Goal: Task Accomplishment & Management: Manage account settings

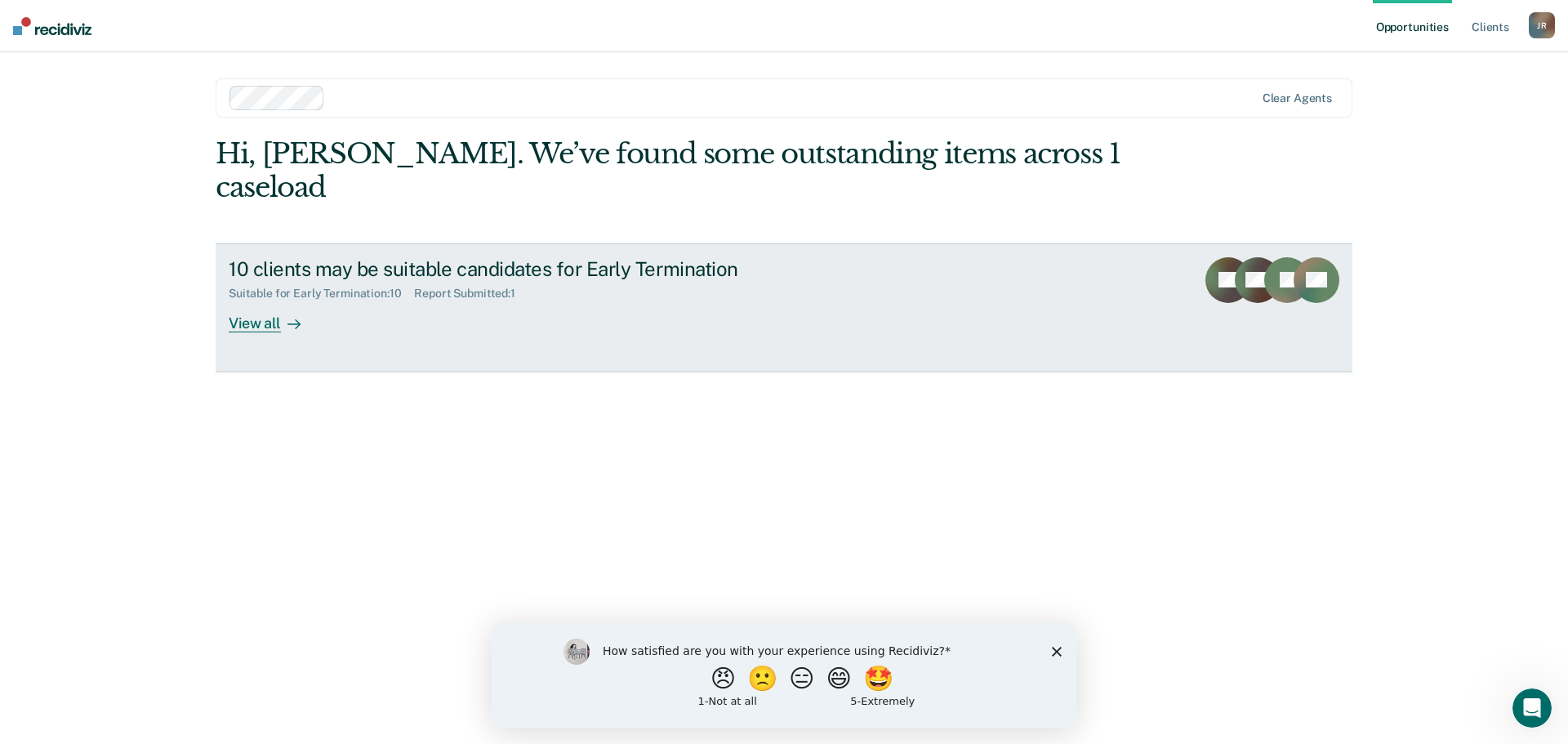
click at [286, 313] on div at bounding box center [291, 322] width 19 height 18
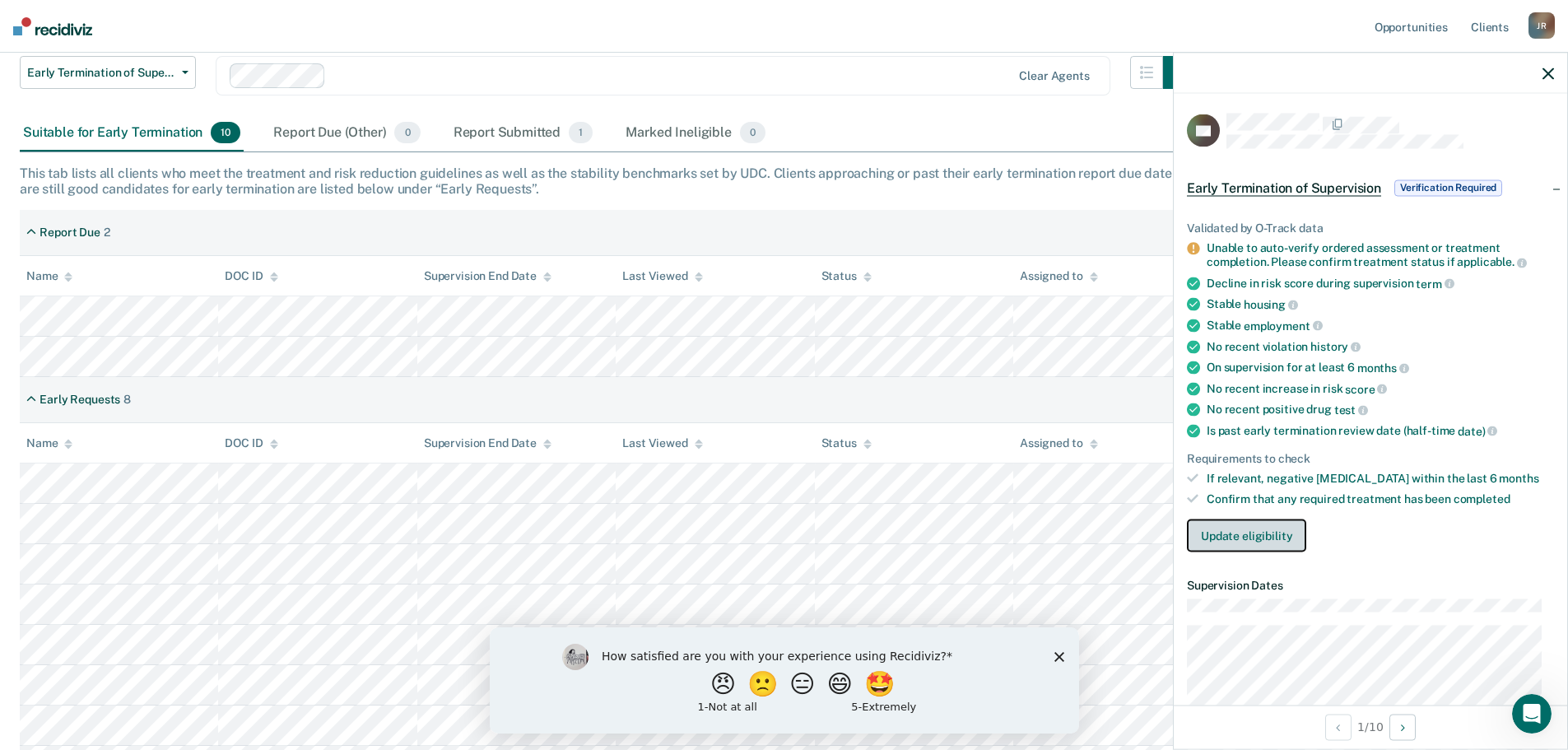
click at [1280, 541] on button "Update eligibility" at bounding box center [1247, 534] width 119 height 33
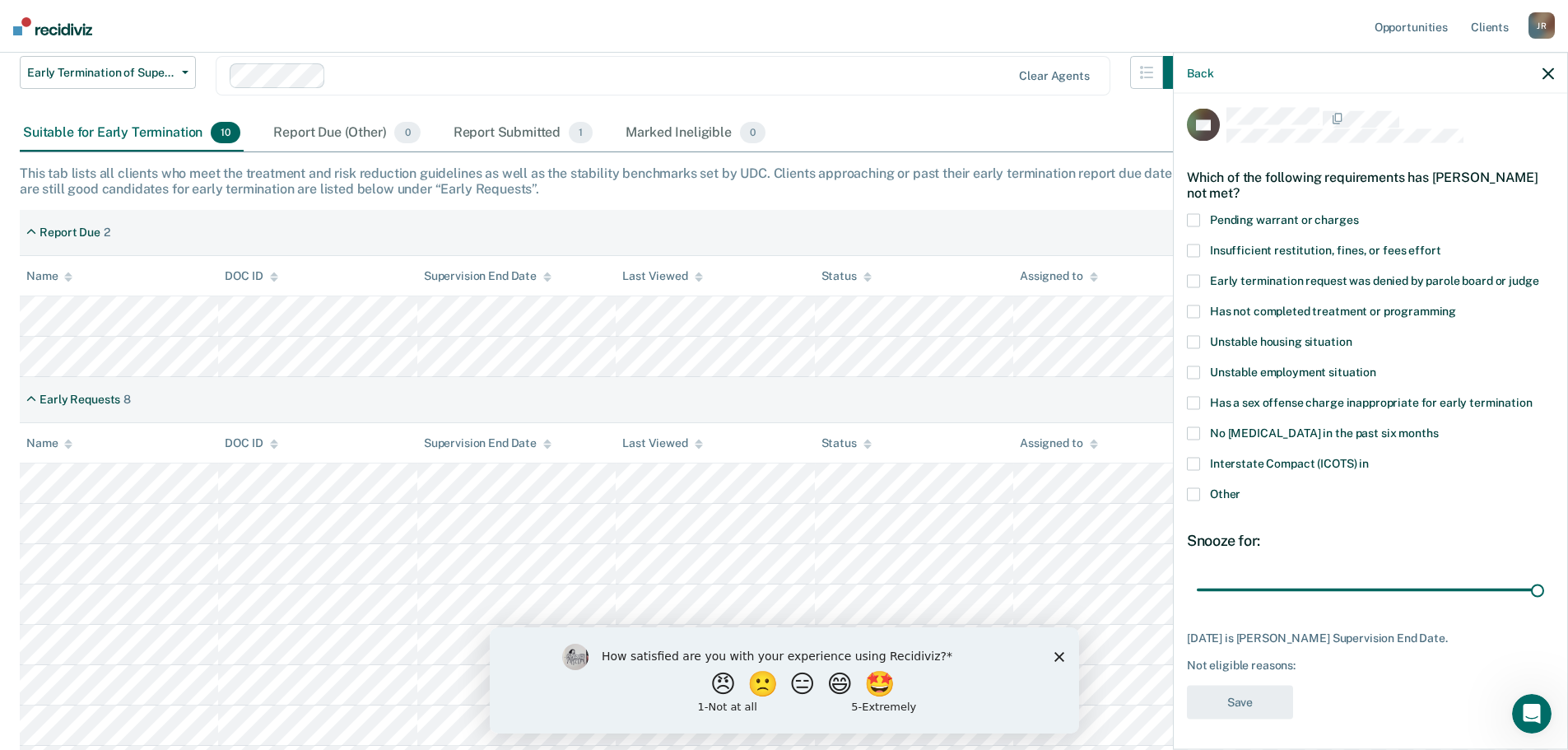
scroll to position [6, 0]
click at [1203, 492] on label "Other" at bounding box center [1371, 495] width 367 height 18
click at [1241, 486] on input "Other" at bounding box center [1241, 486] width 0 height 0
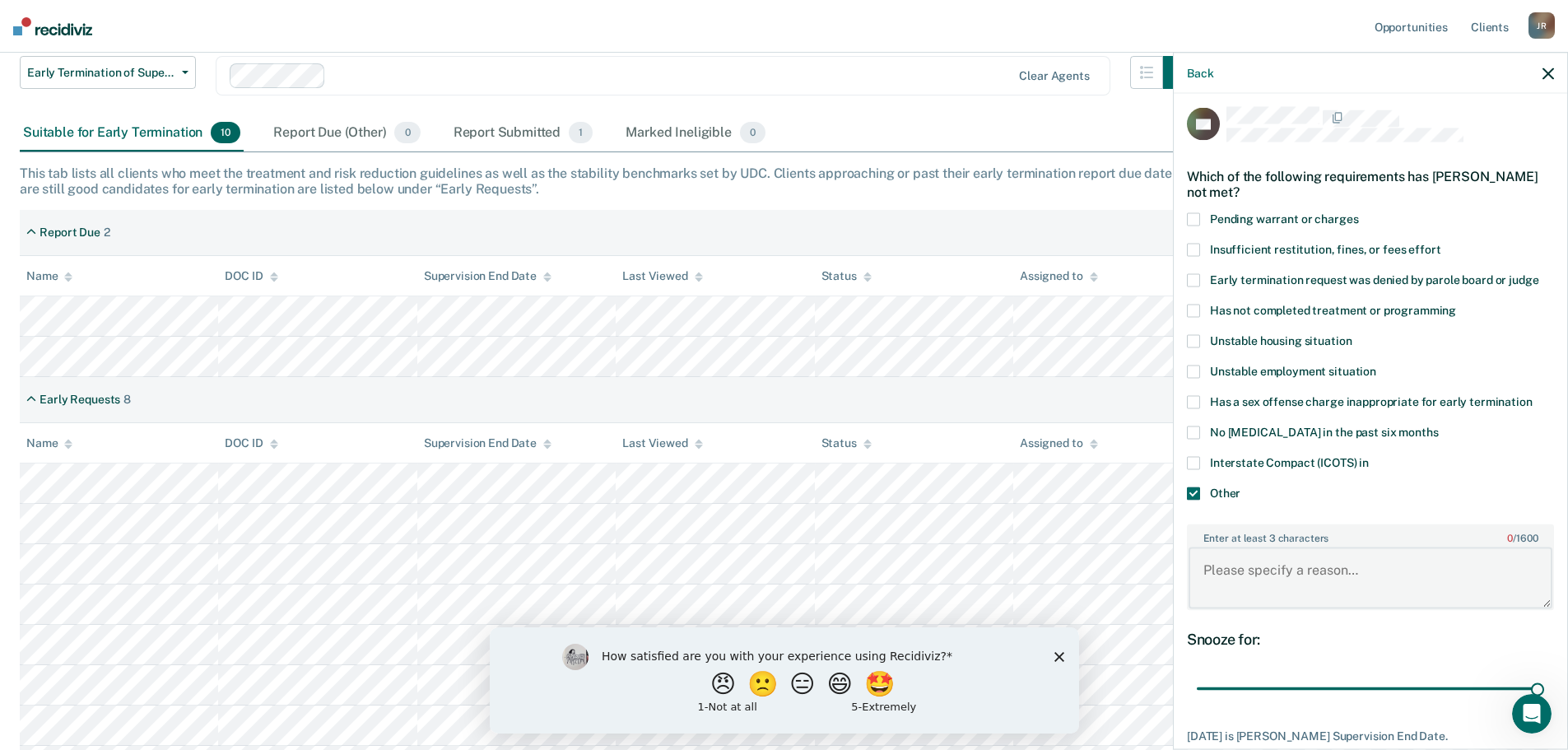
drag, startPoint x: 1272, startPoint y: 558, endPoint x: 1275, endPoint y: 580, distance: 22.2
click at [1274, 573] on textarea "Enter at least 3 characters 0 / 1600" at bounding box center [1370, 578] width 364 height 61
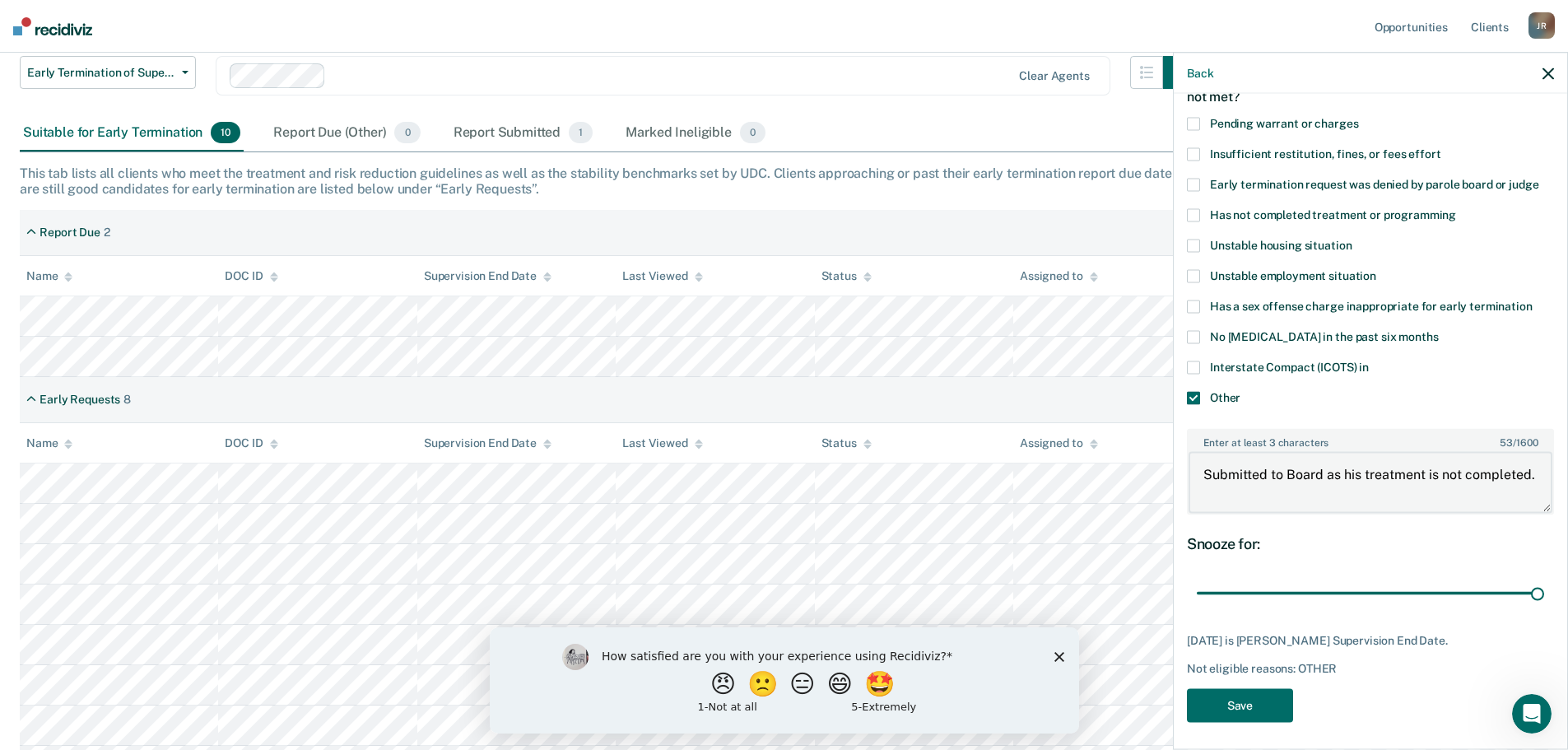
scroll to position [106, 0]
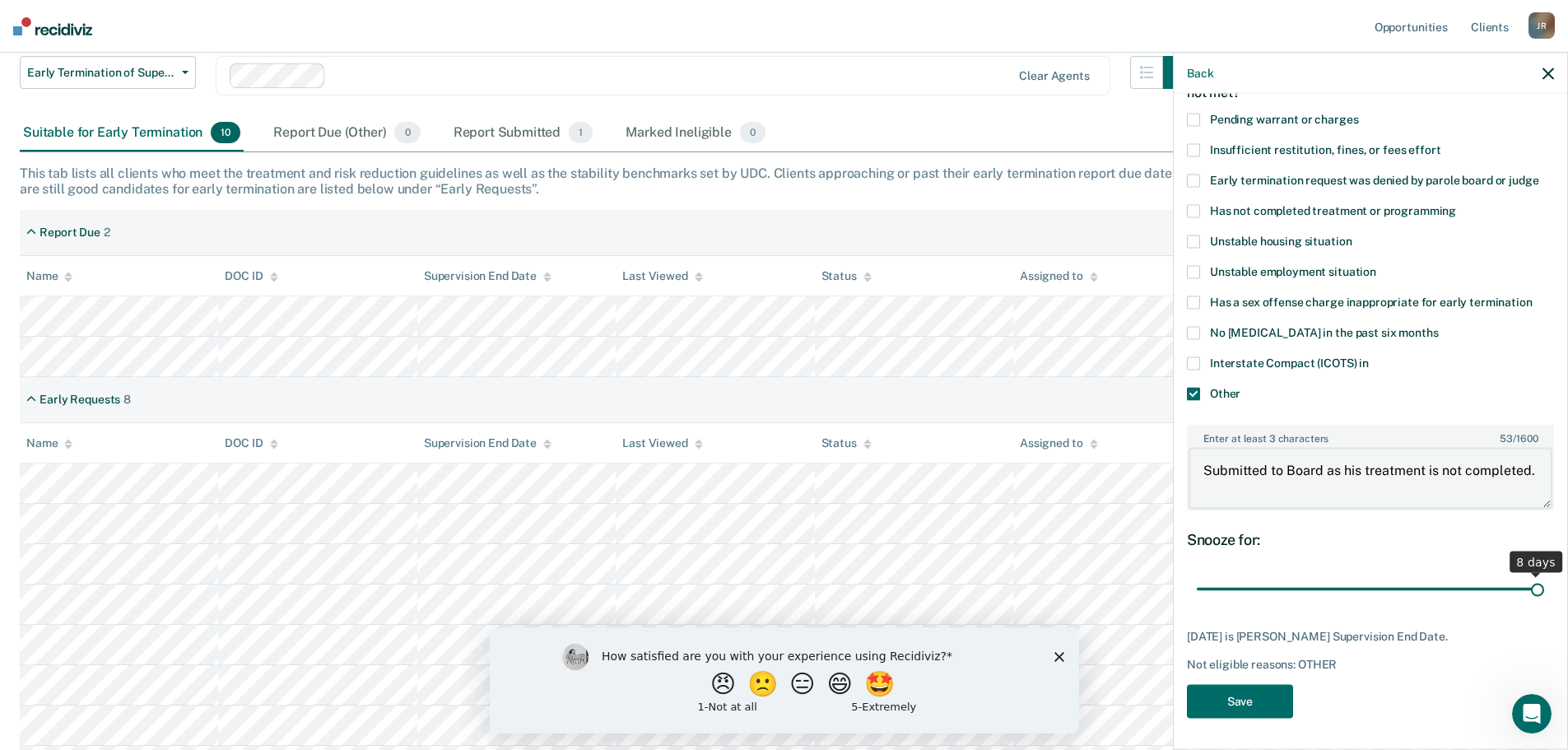
type textarea "Submitted to Board as his treatment is not completed."
drag, startPoint x: 1523, startPoint y: 592, endPoint x: 1534, endPoint y: 588, distance: 11.7
click at [1534, 588] on input "range" at bounding box center [1371, 588] width 348 height 29
drag, startPoint x: 1528, startPoint y: 594, endPoint x: 1540, endPoint y: 594, distance: 12.0
click at [1540, 594] on input "range" at bounding box center [1371, 588] width 348 height 29
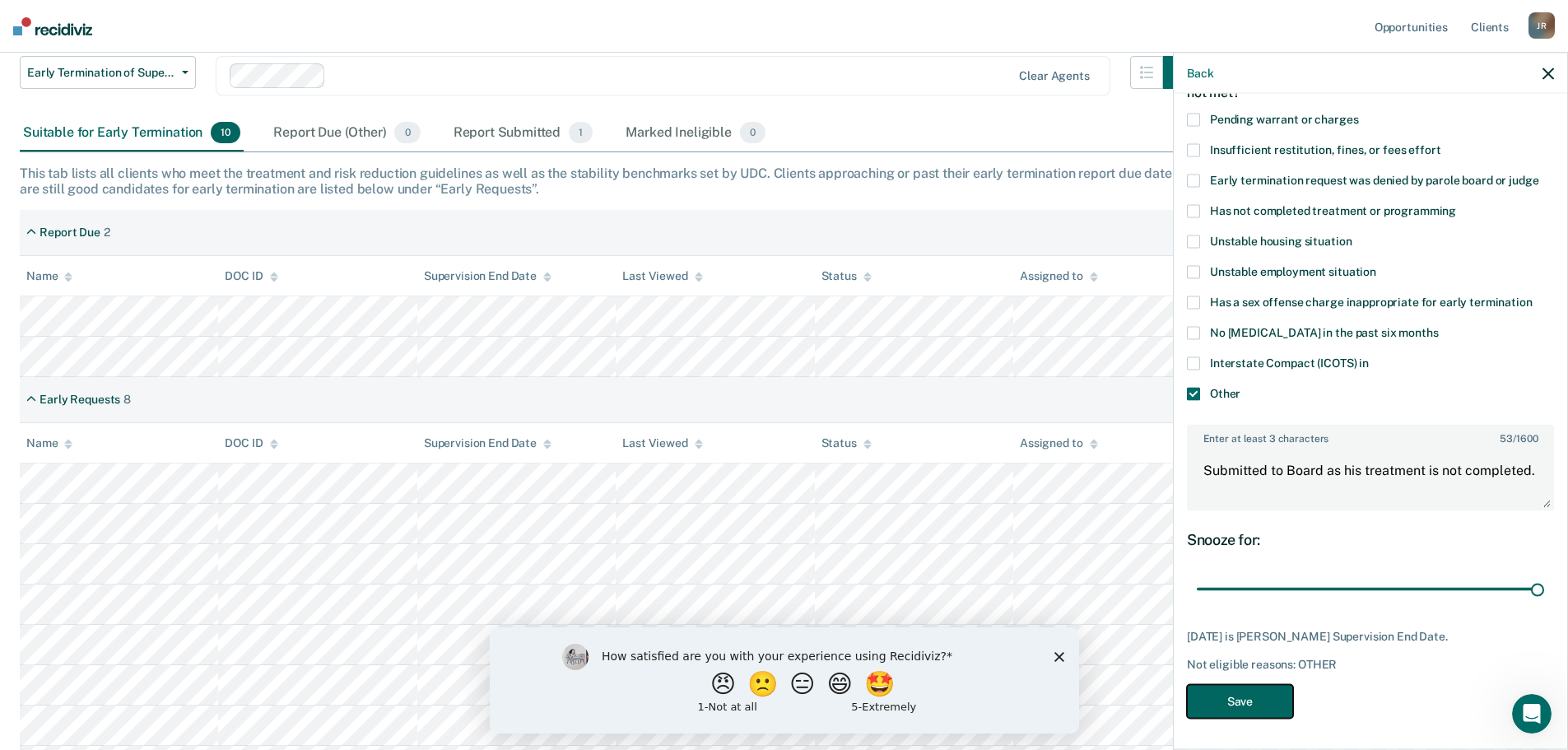
click at [1267, 704] on button "Save" at bounding box center [1241, 700] width 106 height 34
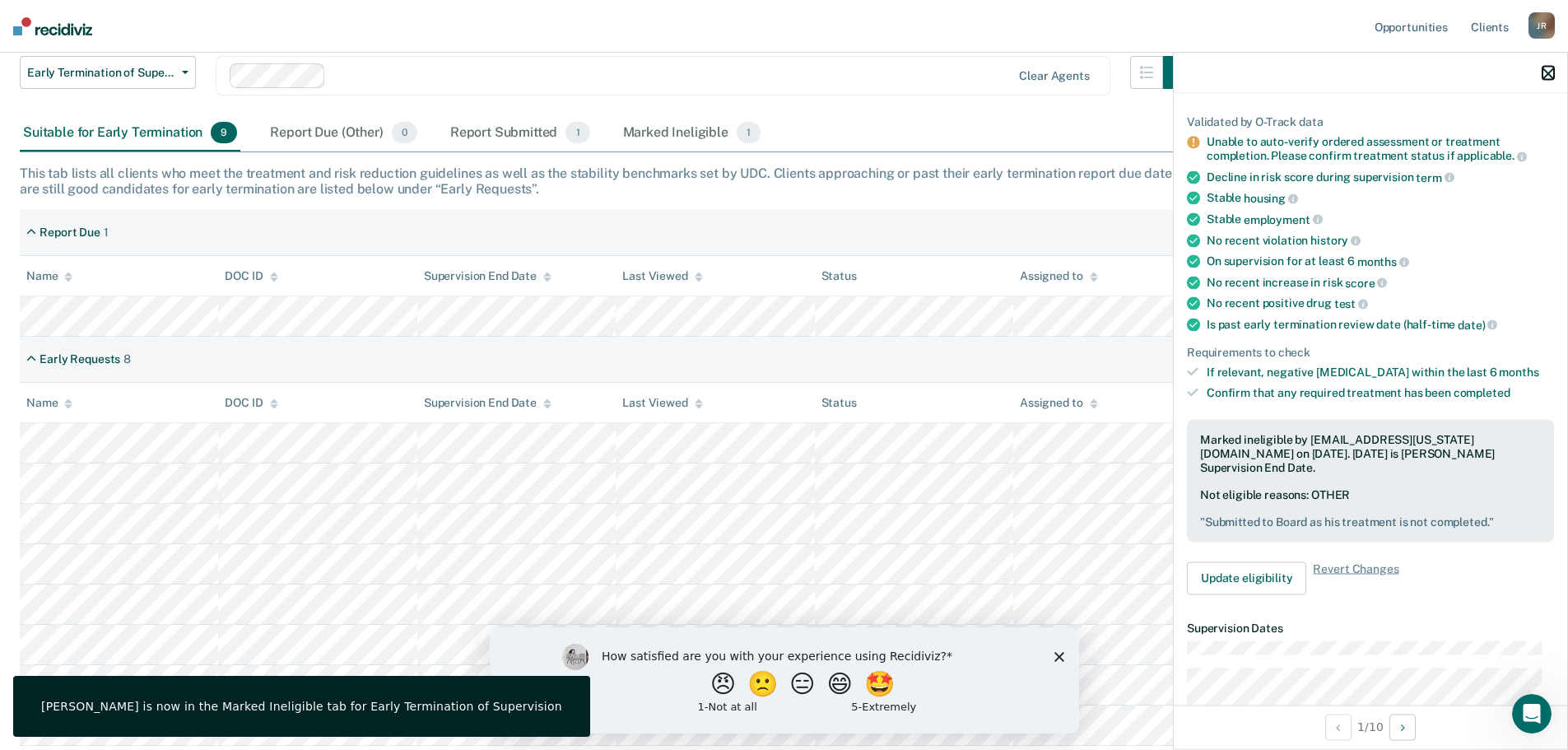
click at [1554, 78] on icon "button" at bounding box center [1549, 73] width 12 height 11
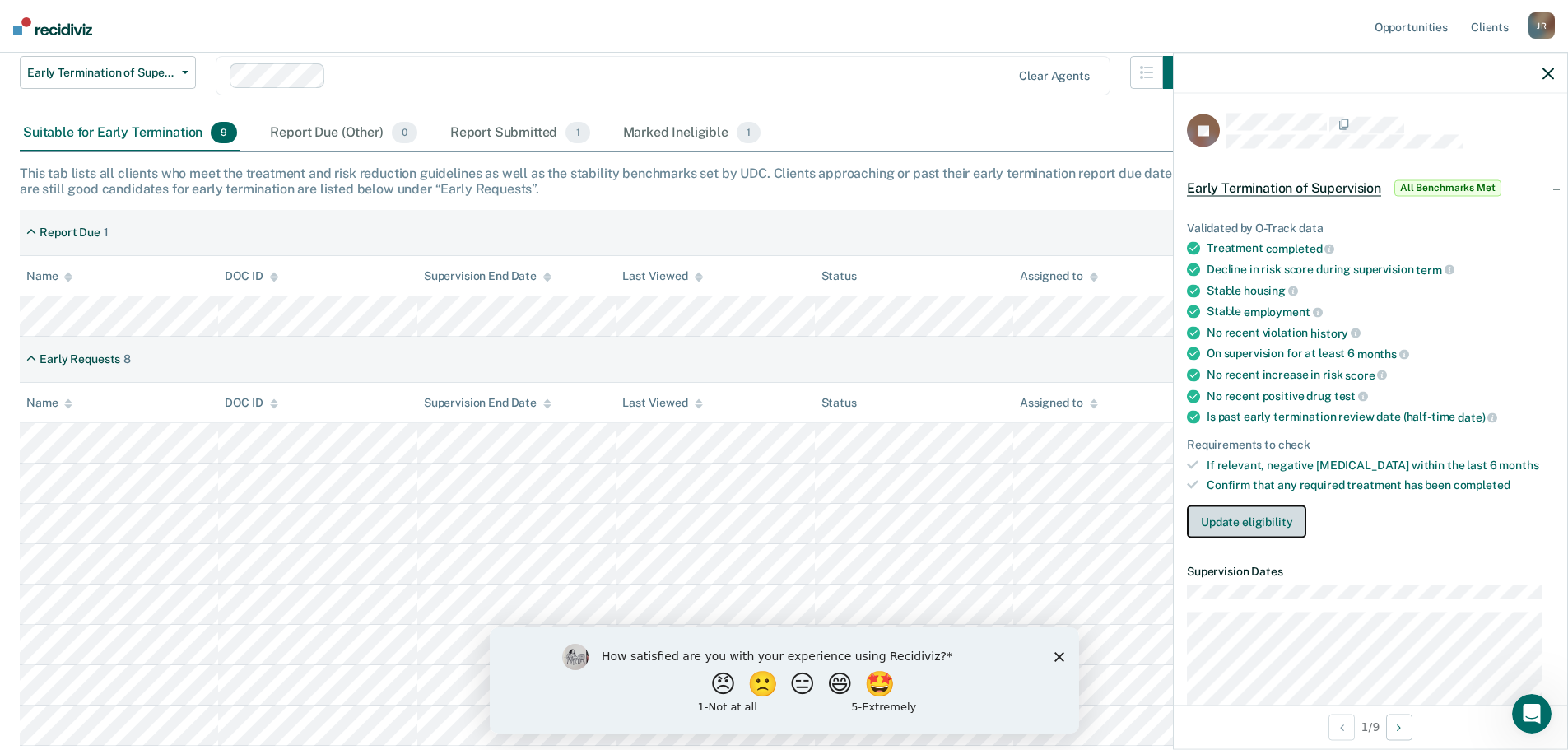
click at [1239, 514] on button "Update eligibility" at bounding box center [1247, 521] width 119 height 33
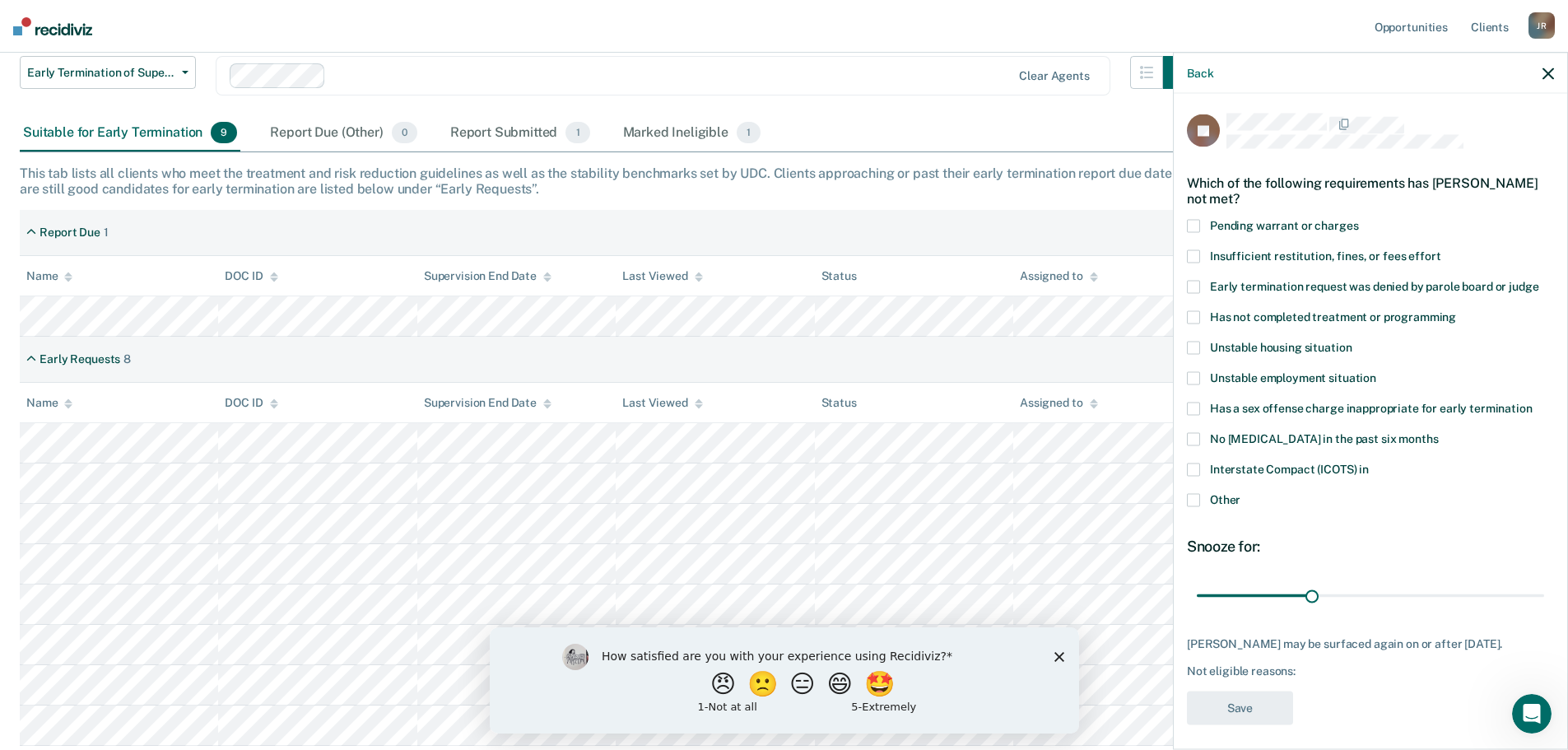
click at [1190, 467] on span at bounding box center [1194, 469] width 13 height 13
click at [1369, 463] on input "Interstate Compact (ICOTS) in" at bounding box center [1369, 463] width 0 height 0
click at [1245, 715] on button "Save" at bounding box center [1241, 708] width 106 height 34
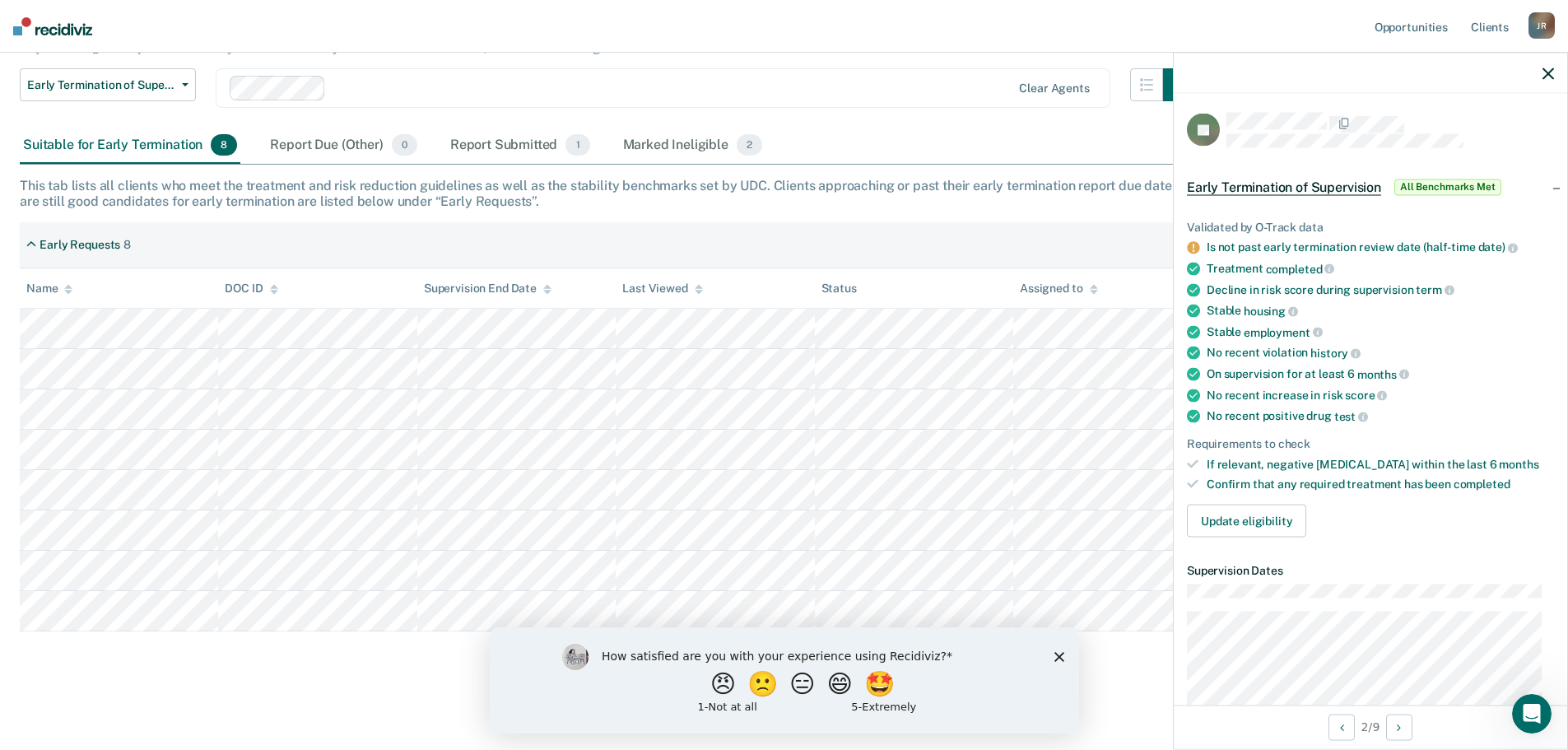
scroll to position [0, 0]
click at [1248, 521] on button "Update eligibility" at bounding box center [1247, 521] width 119 height 33
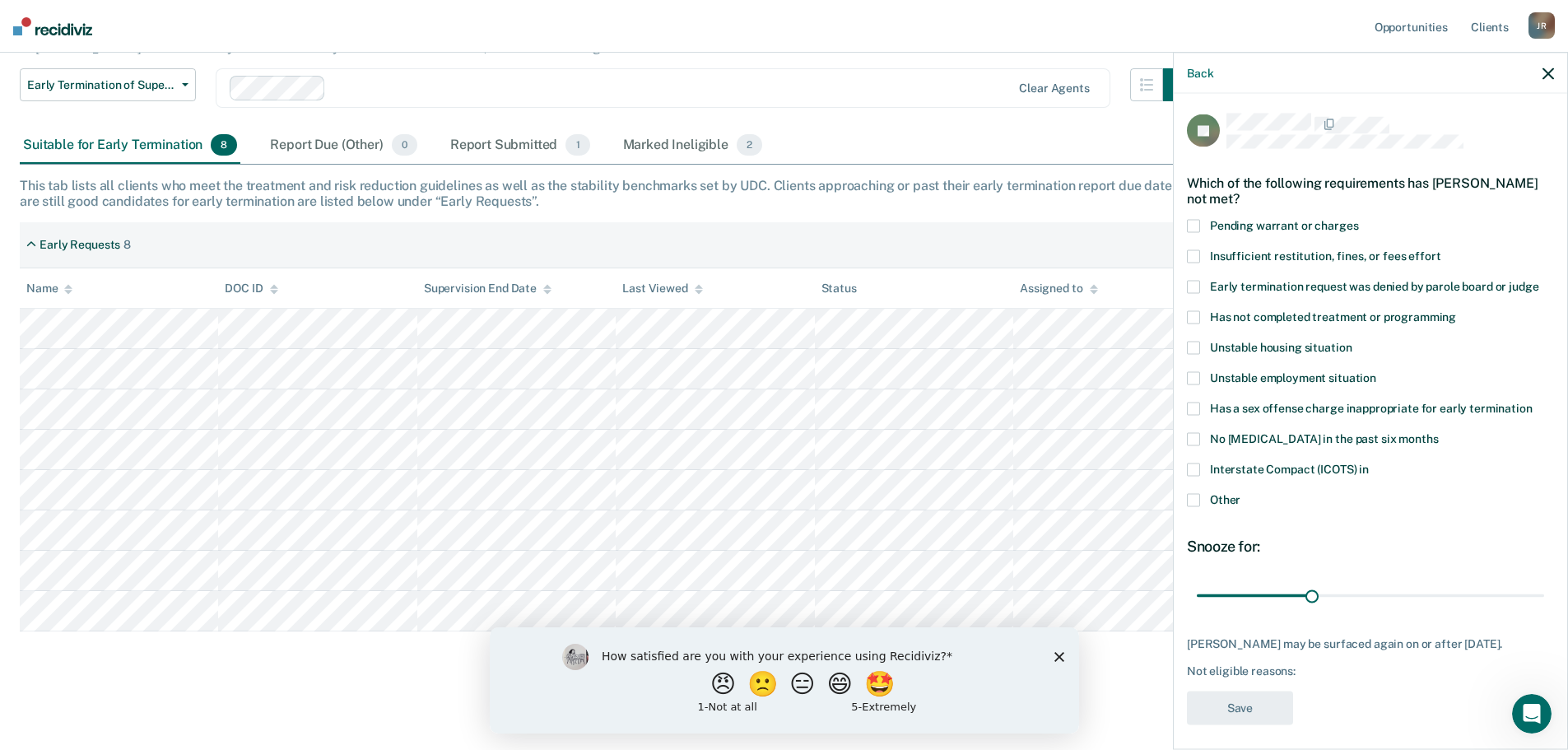
click at [1195, 471] on span at bounding box center [1194, 469] width 13 height 13
click at [1369, 463] on input "Interstate Compact (ICOTS) in" at bounding box center [1369, 463] width 0 height 0
click at [1249, 704] on button "Save" at bounding box center [1241, 708] width 106 height 34
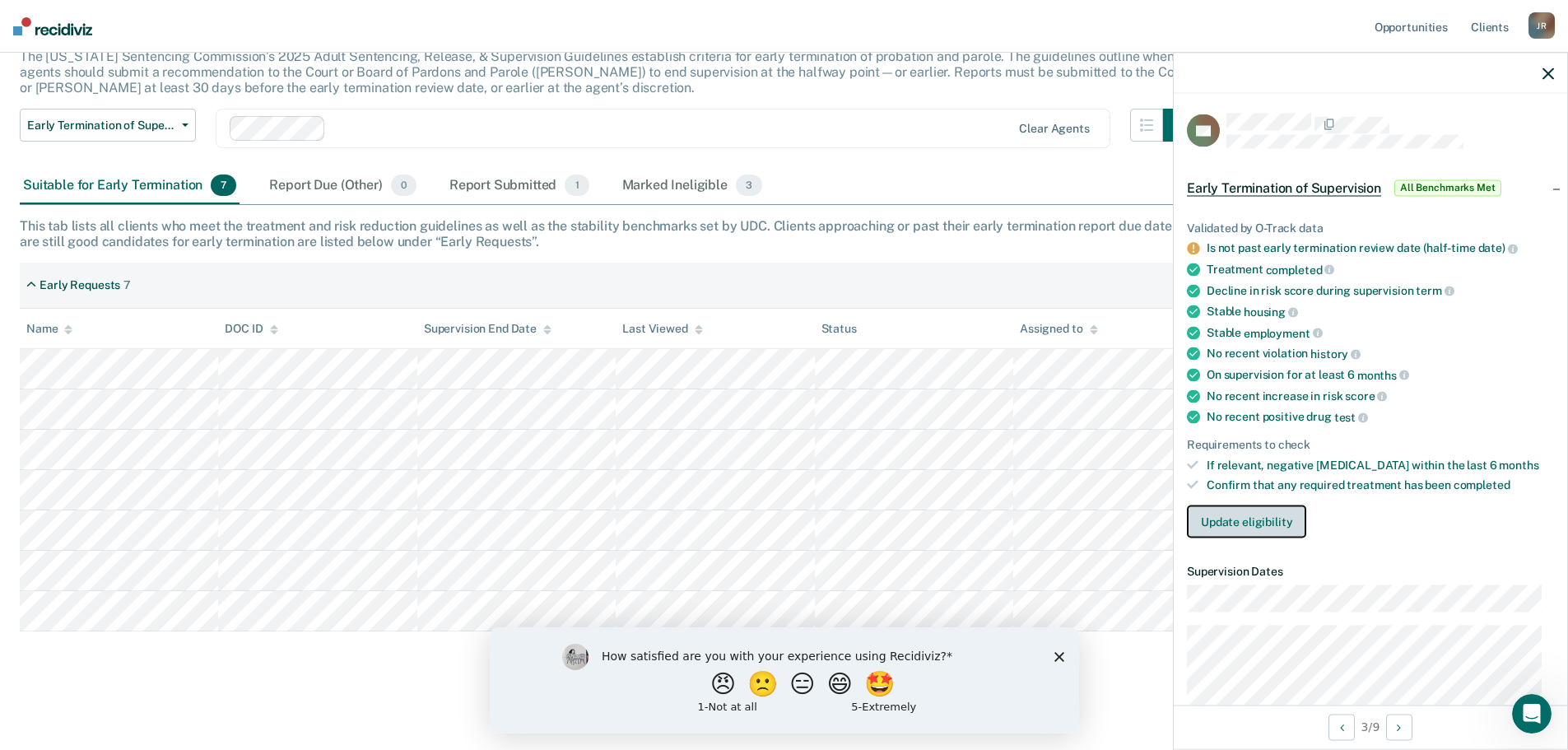
click at [1216, 523] on button "Update eligibility" at bounding box center [1247, 521] width 119 height 33
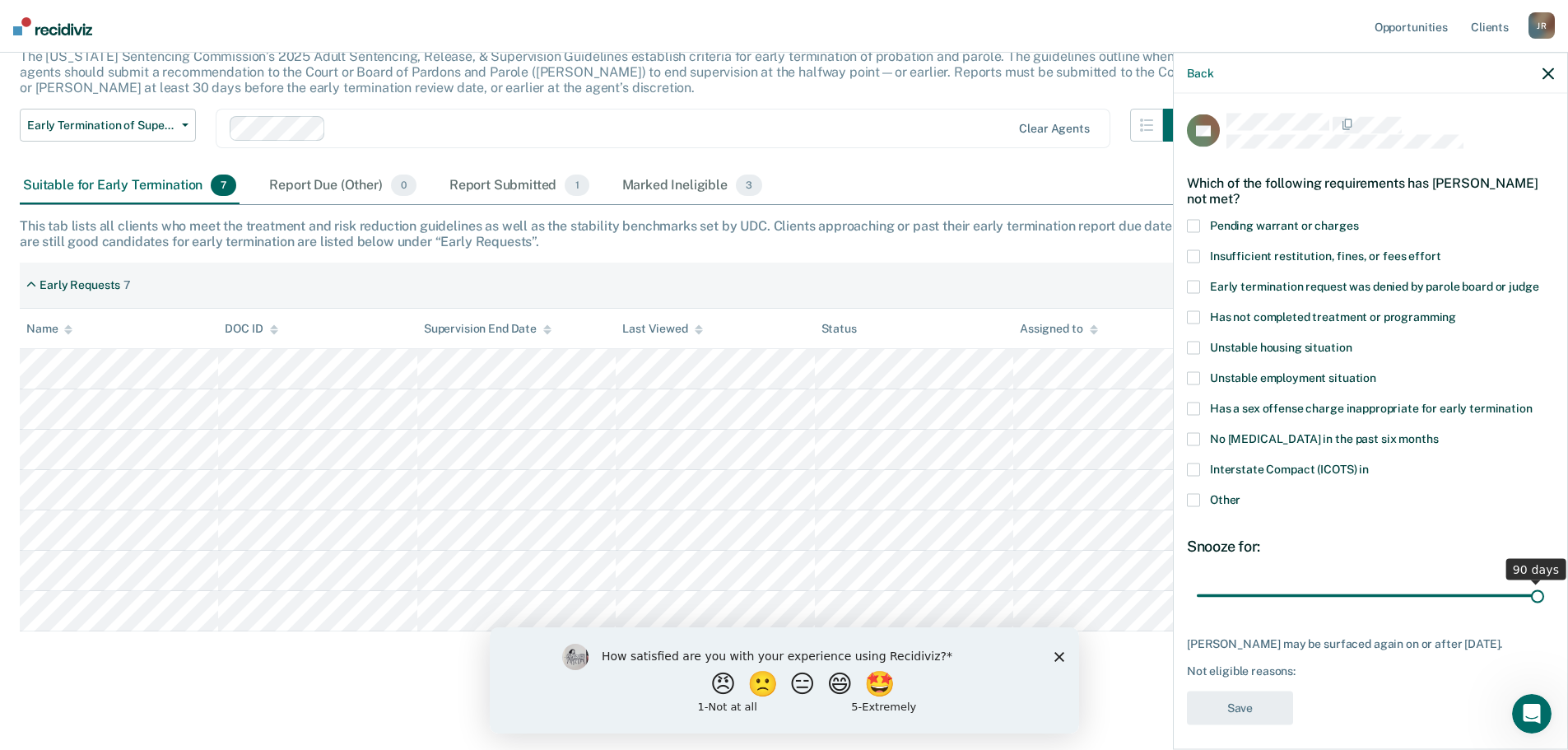
drag, startPoint x: 1338, startPoint y: 600, endPoint x: 1564, endPoint y: 589, distance: 226.3
type input "90"
click at [1544, 589] on input "range" at bounding box center [1371, 595] width 348 height 29
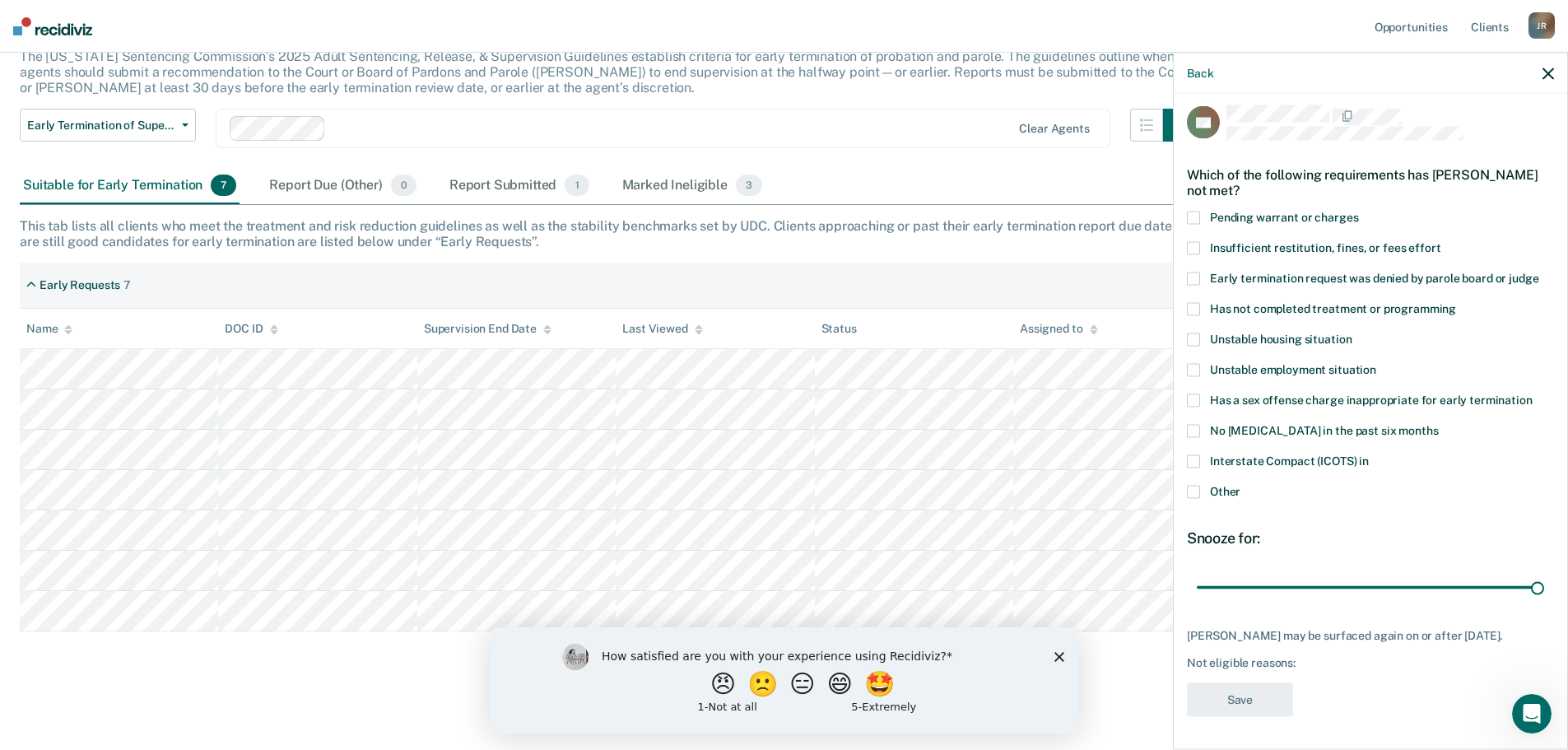
click at [1190, 485] on span at bounding box center [1194, 491] width 13 height 13
click at [1241, 485] on input "Other" at bounding box center [1241, 485] width 0 height 0
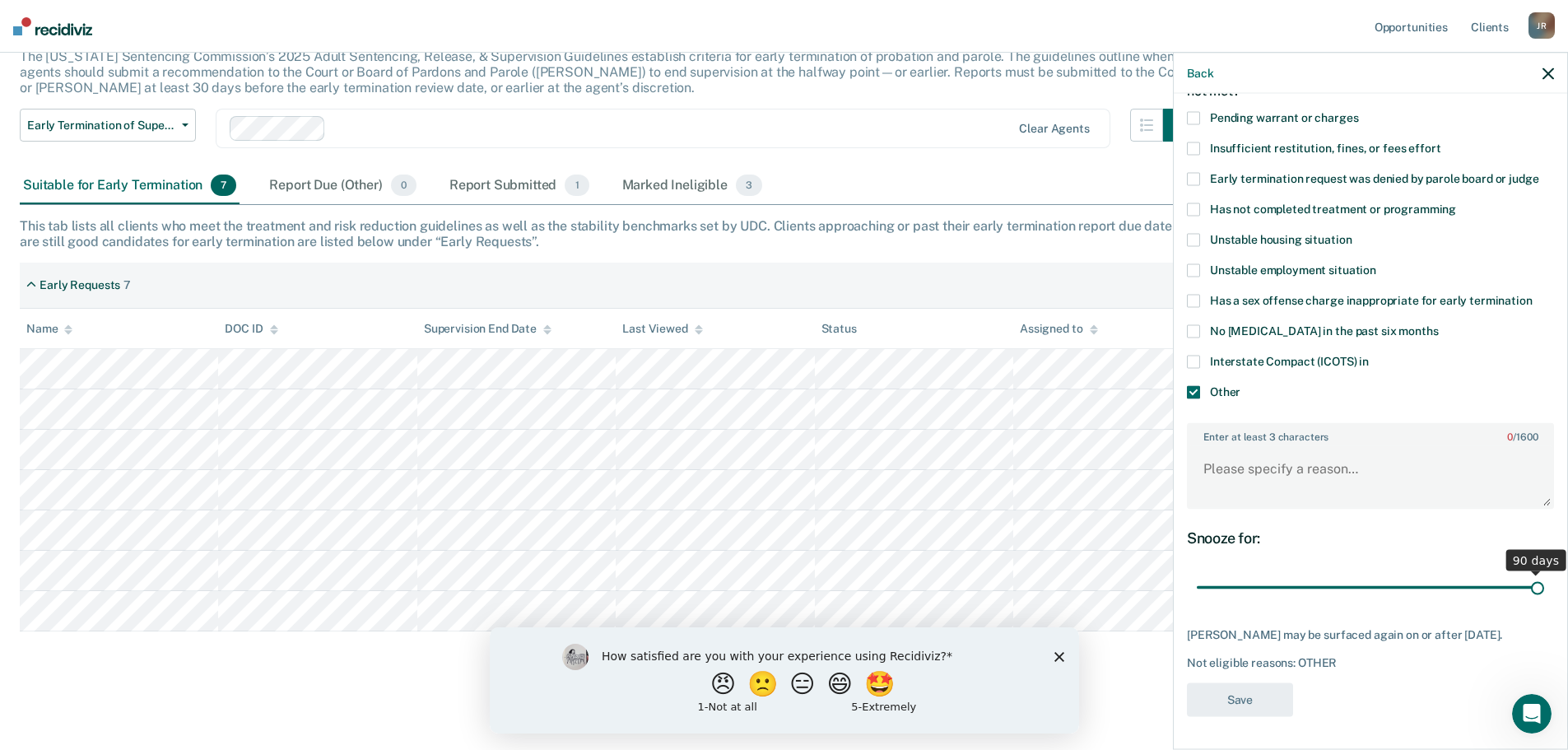
scroll to position [120, 0]
click at [1280, 459] on textarea "Enter at least 3 characters 0 / 1600" at bounding box center [1370, 476] width 364 height 61
click at [1249, 471] on textarea "Enter at least 3 characters 0 / 1600" at bounding box center [1370, 476] width 364 height 61
type textarea "Early review is not until [DATE]"
click at [1262, 700] on button "Save" at bounding box center [1241, 699] width 106 height 34
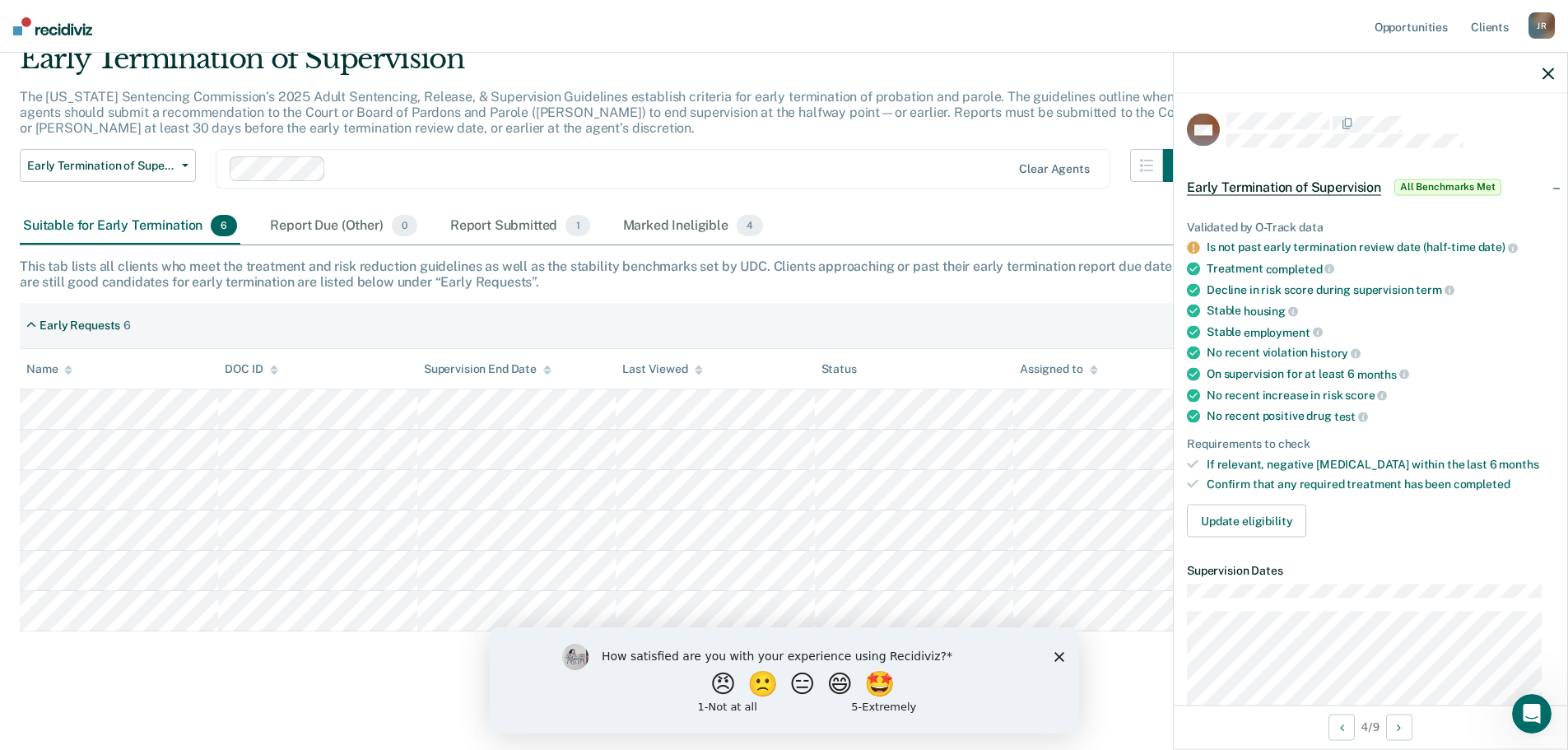
scroll to position [0, 0]
click at [1196, 246] on icon at bounding box center [1194, 249] width 12 height 12
click at [1437, 186] on span "All Benchmarks Met" at bounding box center [1448, 188] width 107 height 17
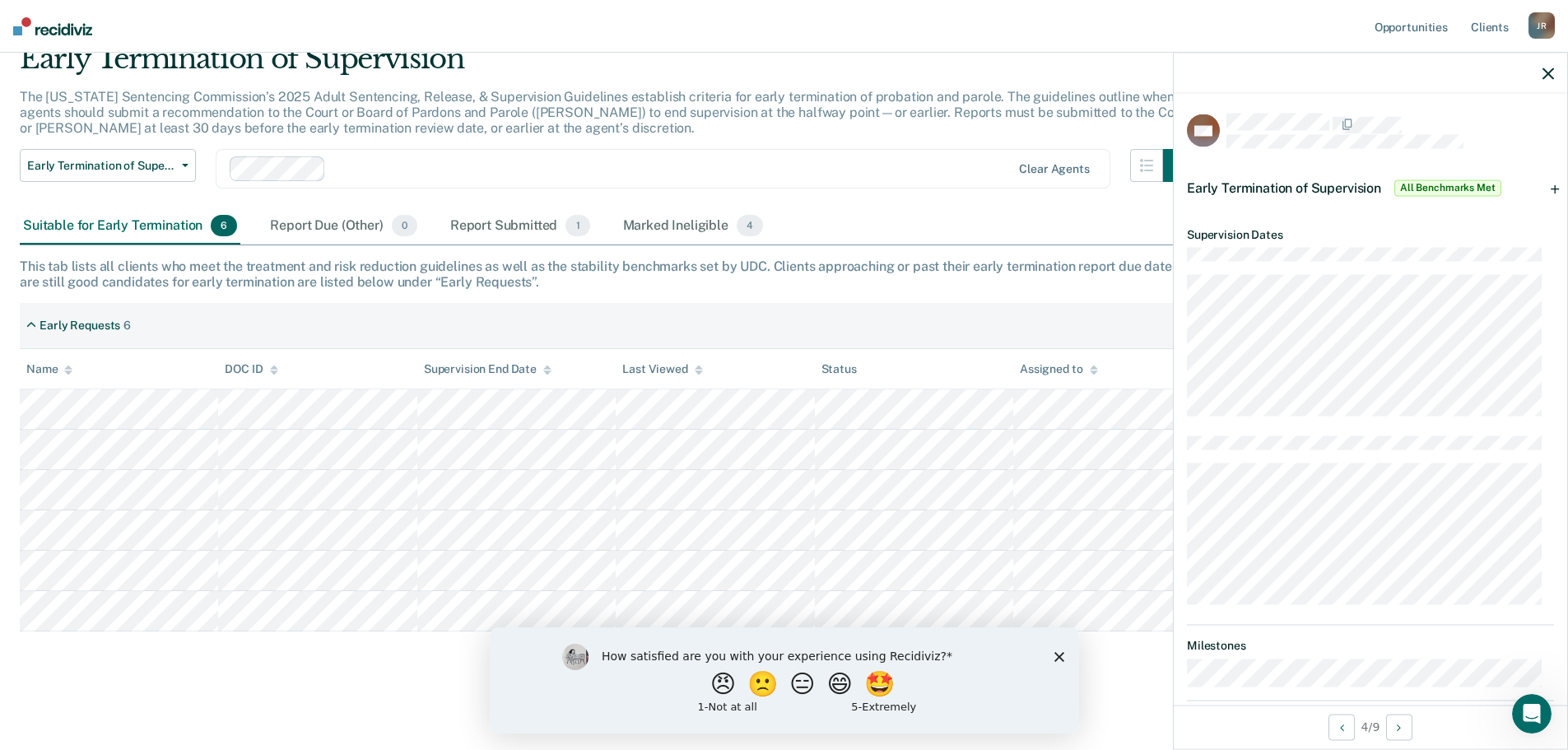
click at [1437, 184] on span "All Benchmarks Met" at bounding box center [1448, 188] width 107 height 17
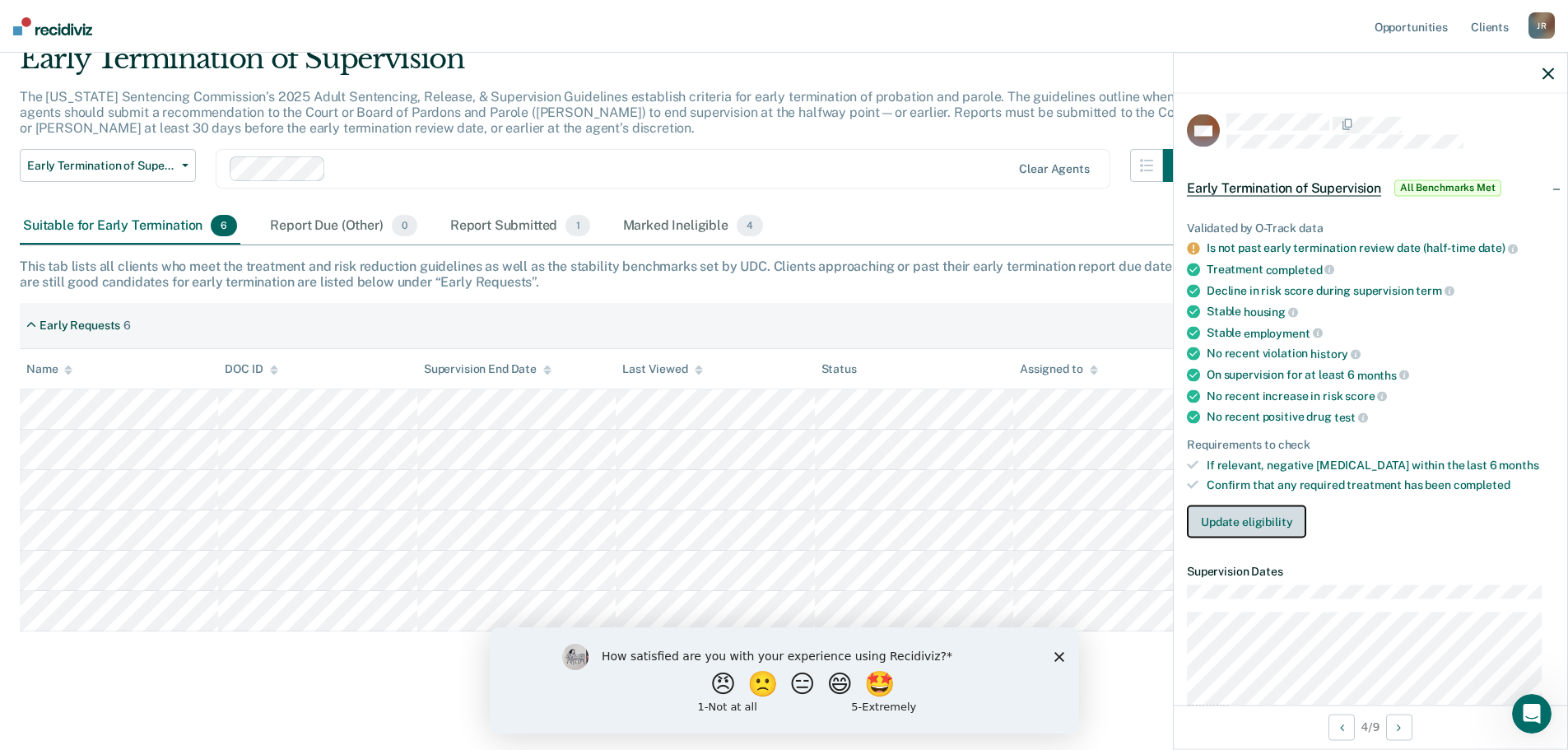
click at [1280, 513] on button "Update eligibility" at bounding box center [1247, 521] width 119 height 33
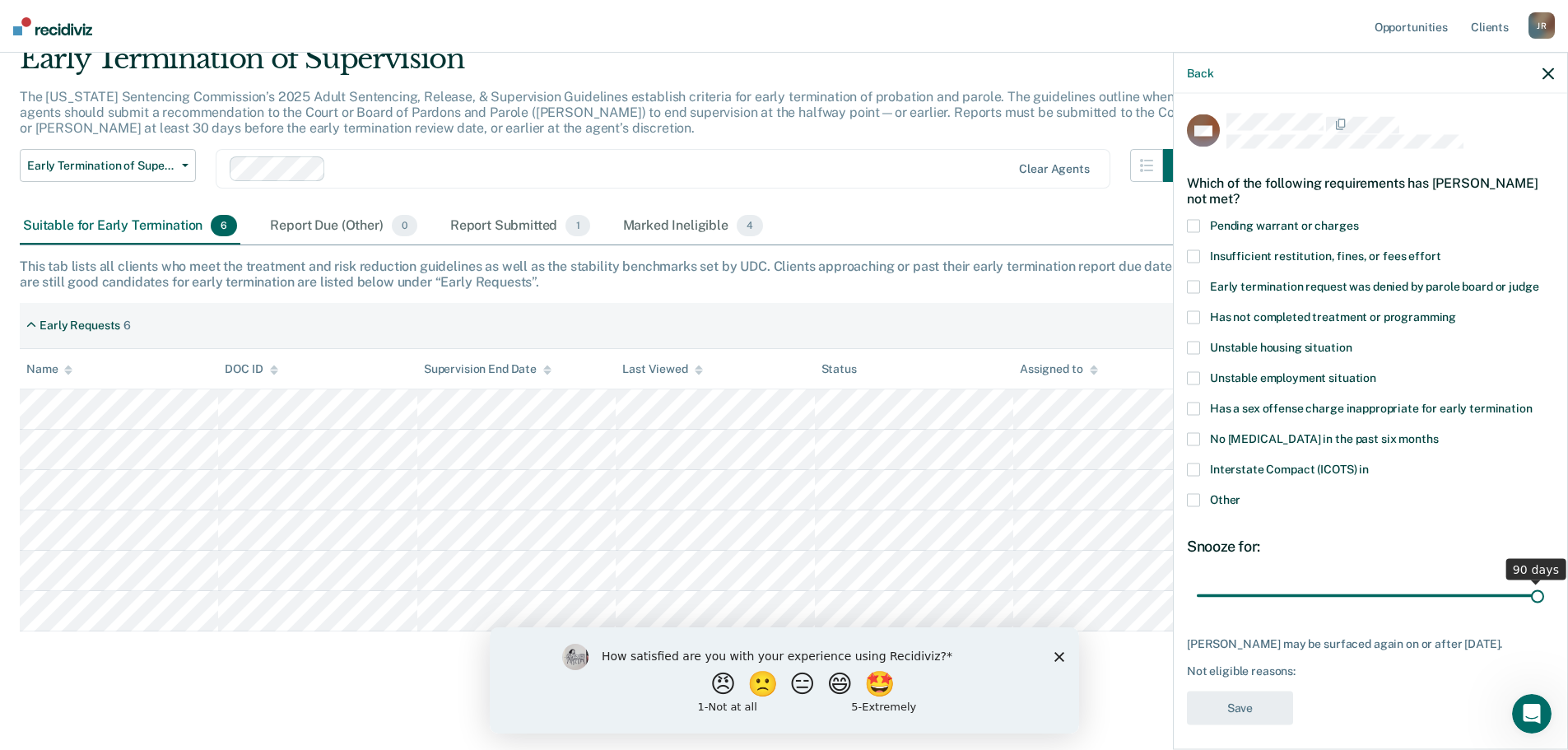
drag, startPoint x: 1312, startPoint y: 597, endPoint x: 1532, endPoint y: 565, distance: 222.3
type input "90"
click at [1532, 581] on input "range" at bounding box center [1371, 595] width 348 height 29
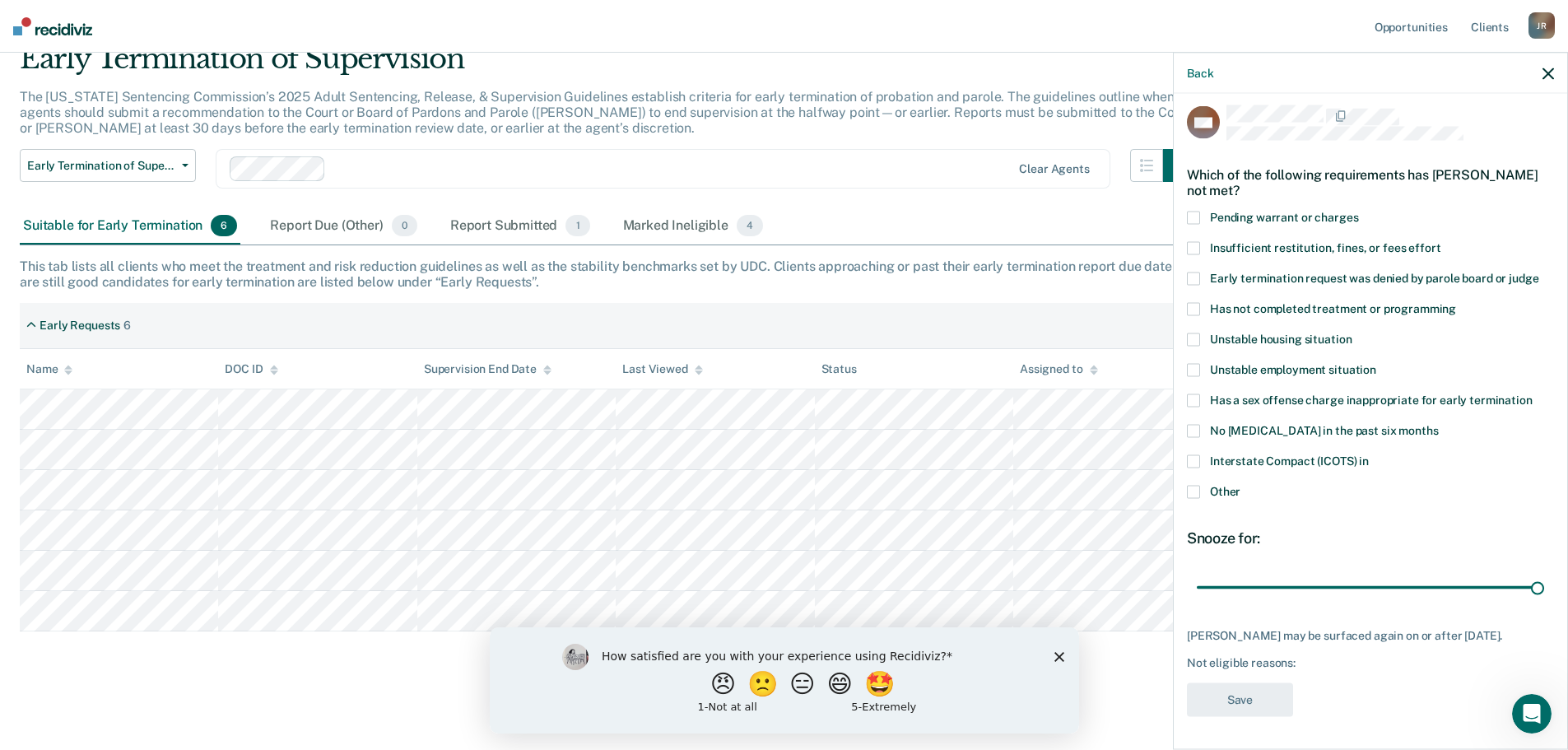
click at [1199, 486] on label "Other" at bounding box center [1371, 494] width 367 height 18
click at [1241, 485] on input "Other" at bounding box center [1241, 485] width 0 height 0
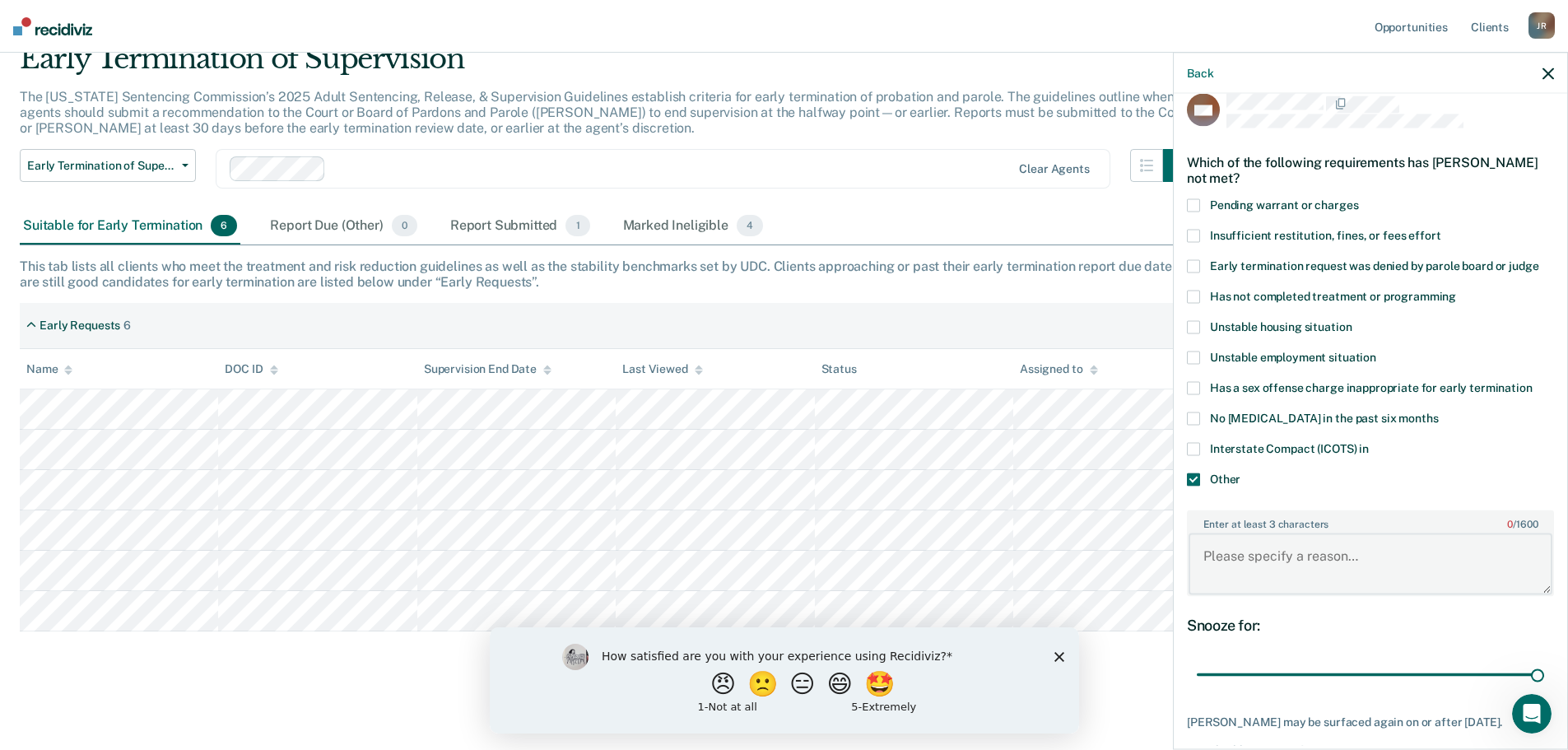
click at [1280, 562] on textarea "Enter at least 3 characters 0 / 1600" at bounding box center [1370, 563] width 364 height 61
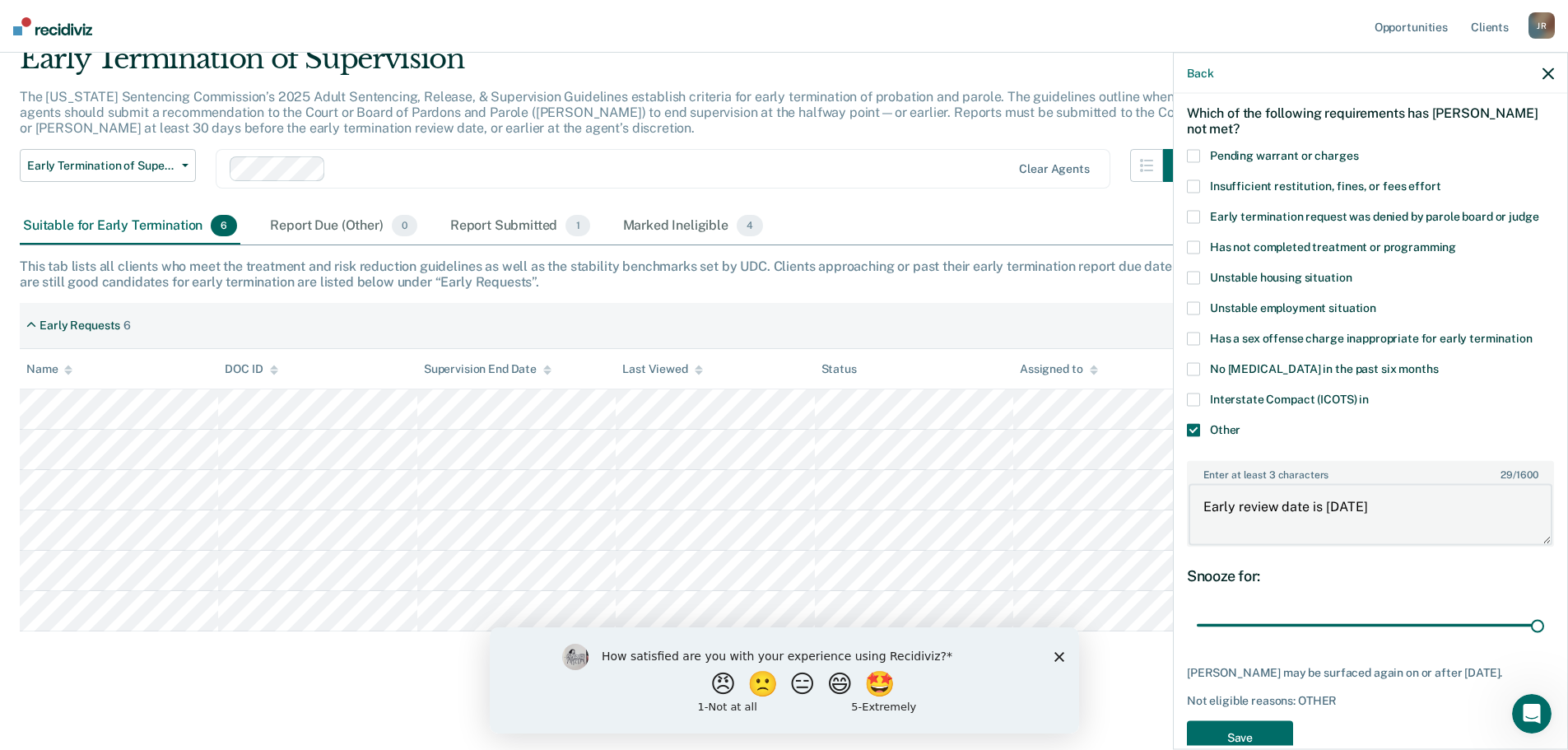
scroll to position [120, 0]
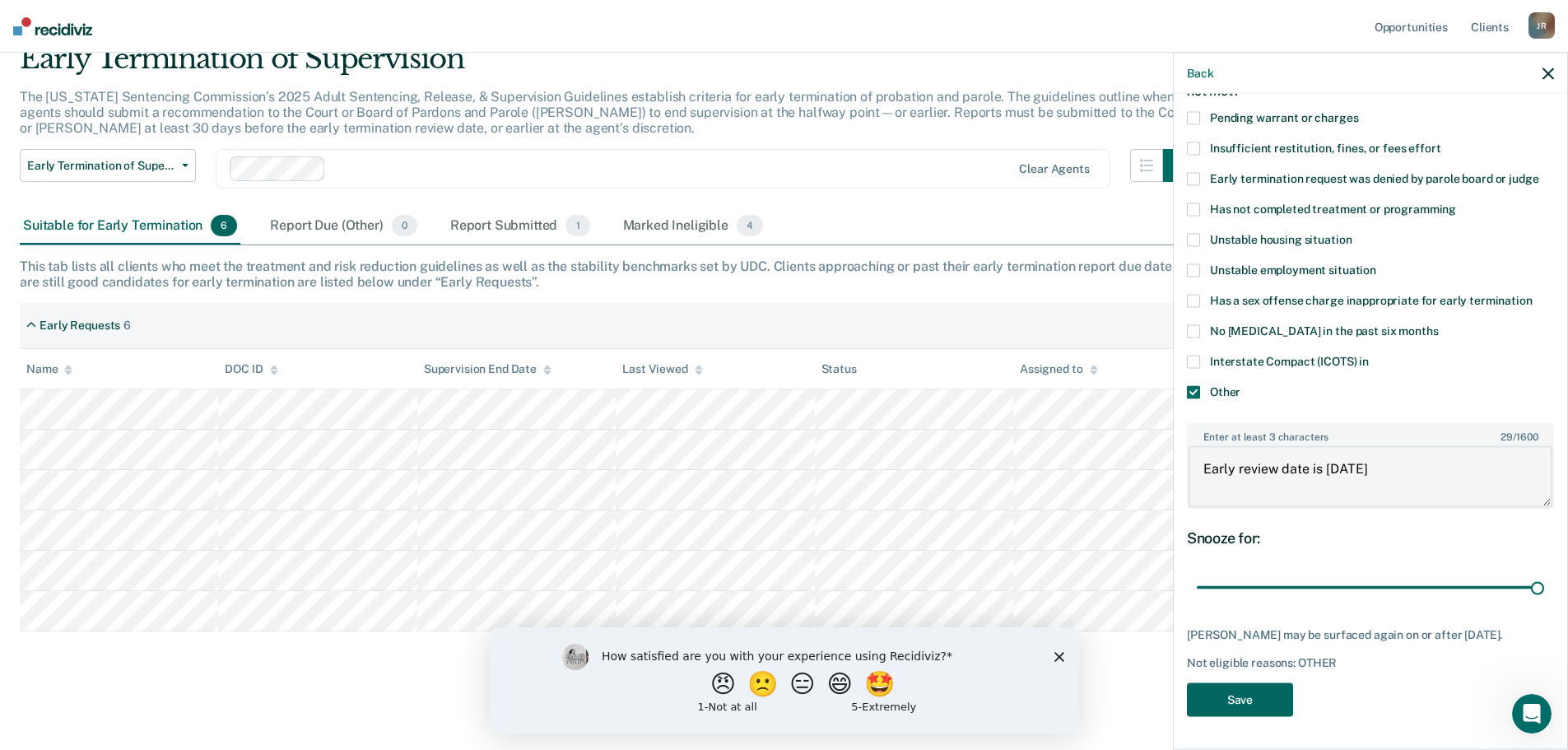
type textarea "Early review date is [DATE]"
click at [1257, 684] on button "Save" at bounding box center [1241, 699] width 106 height 34
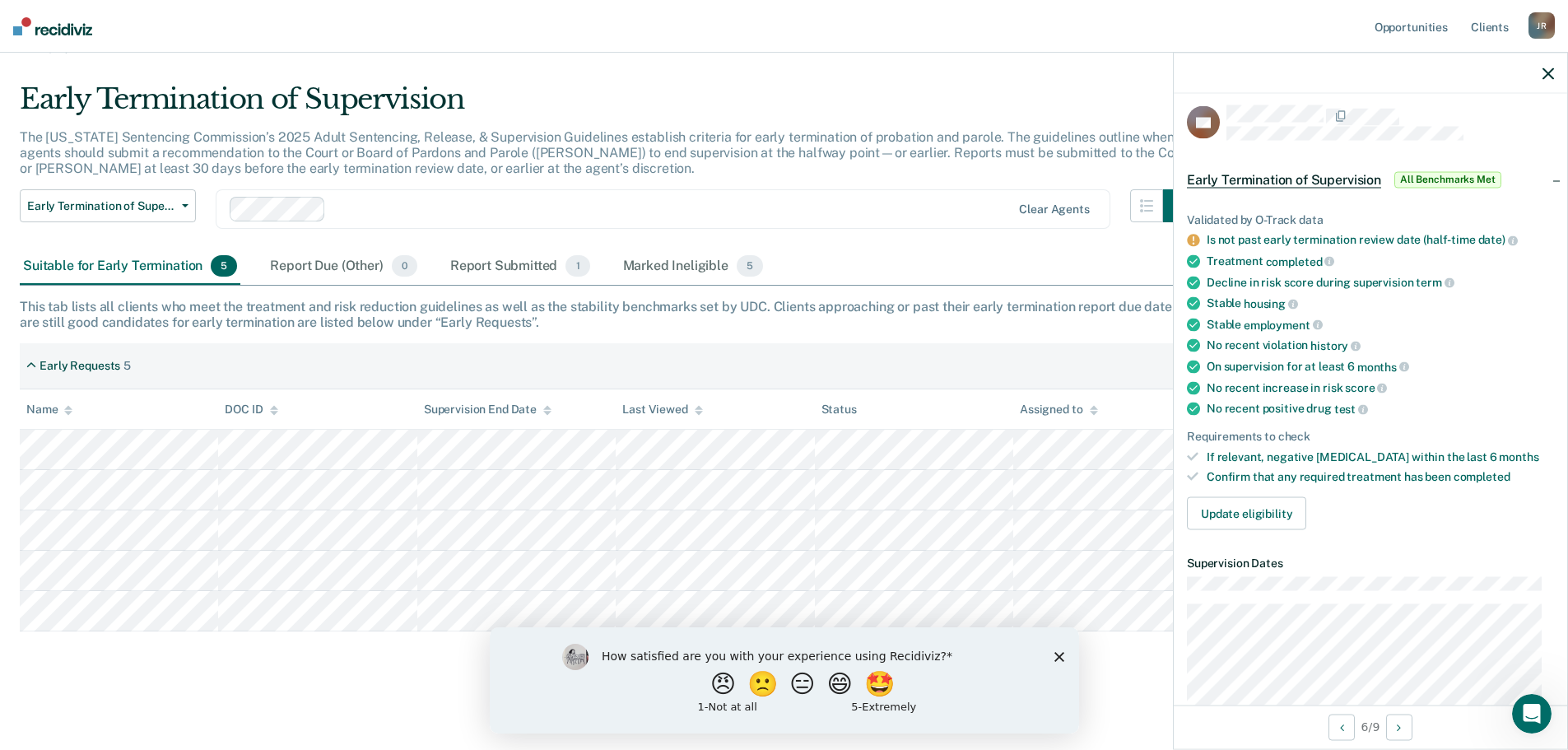
scroll to position [0, 0]
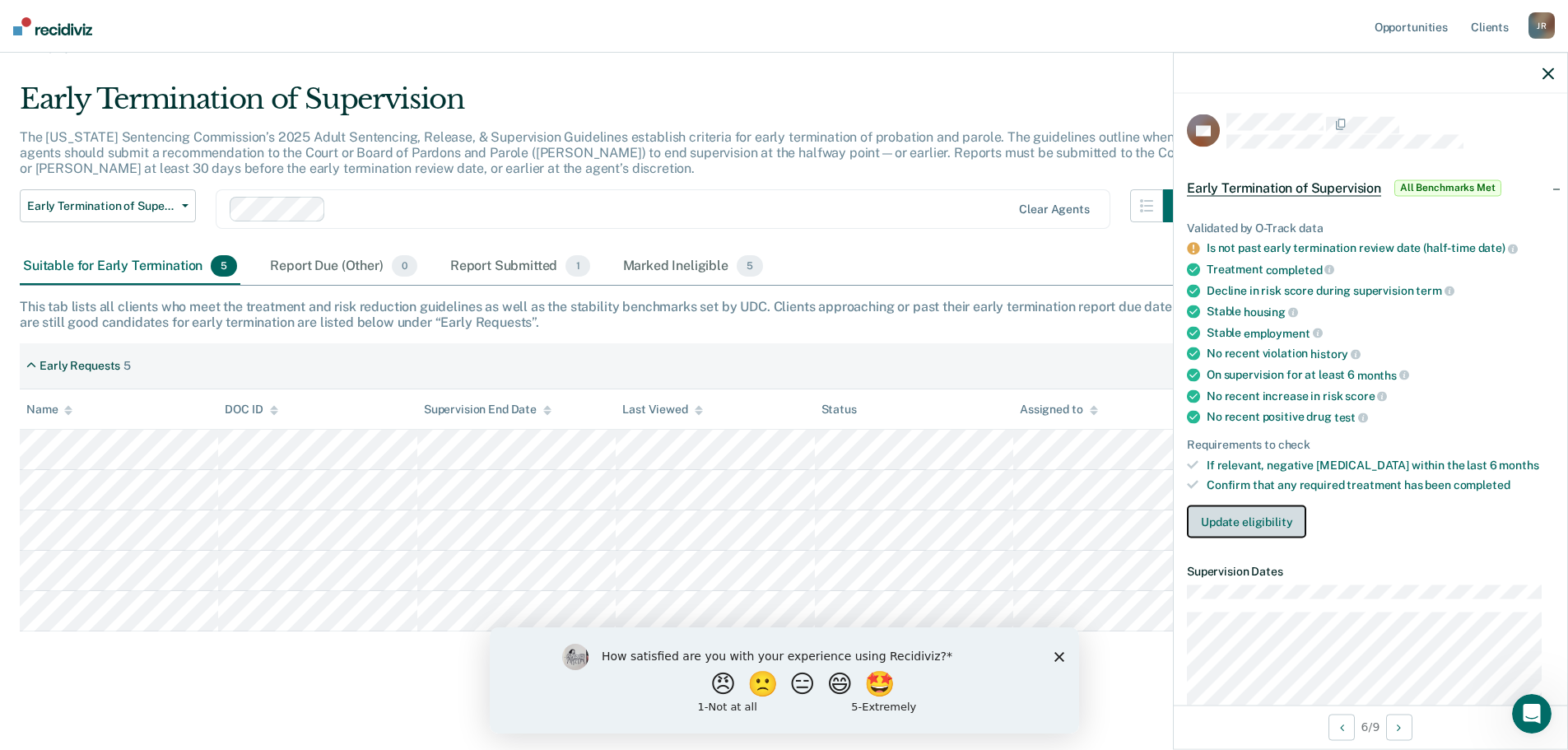
click at [1232, 523] on button "Update eligibility" at bounding box center [1247, 521] width 119 height 33
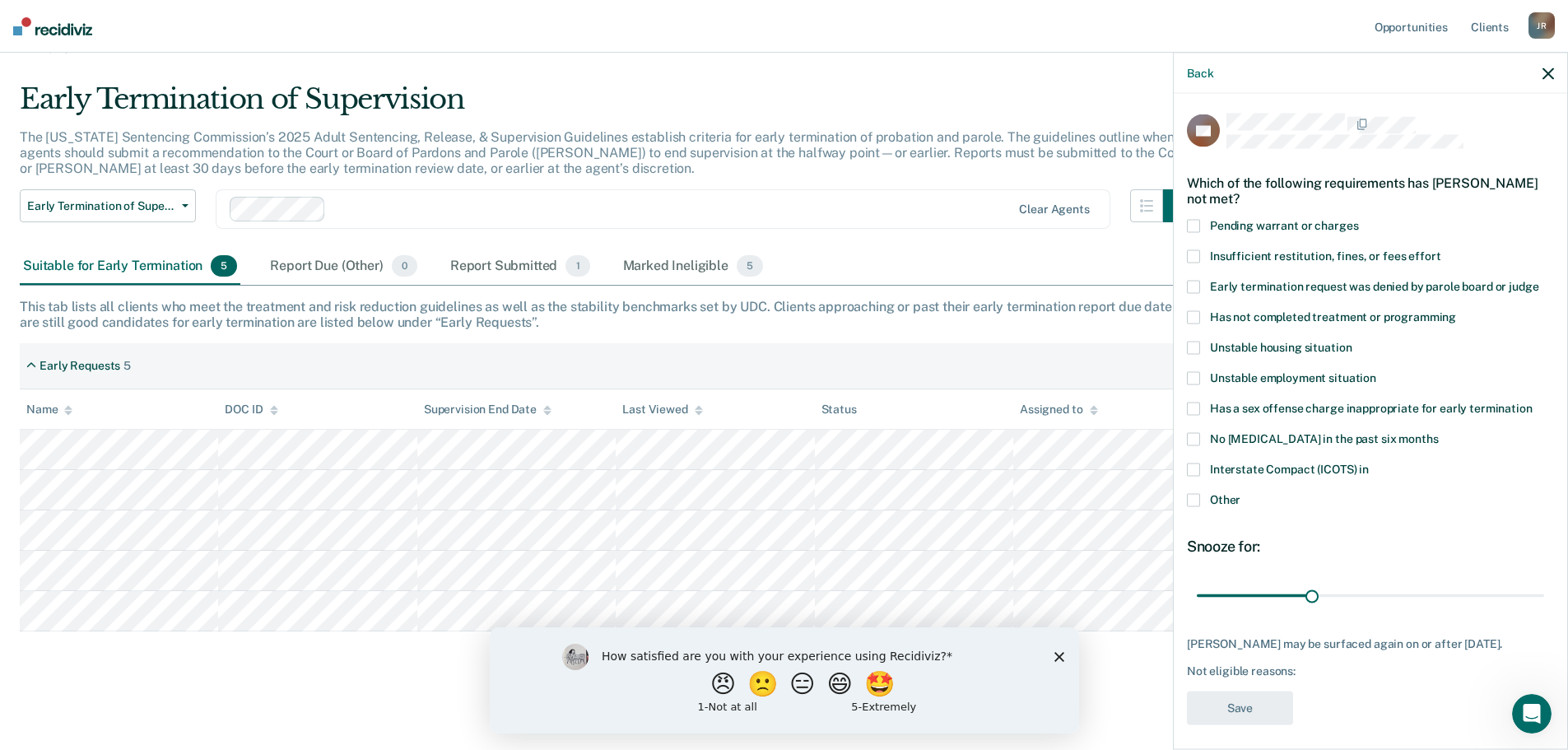
click at [1200, 501] on span at bounding box center [1194, 499] width 13 height 13
click at [1241, 493] on input "Other" at bounding box center [1241, 493] width 0 height 0
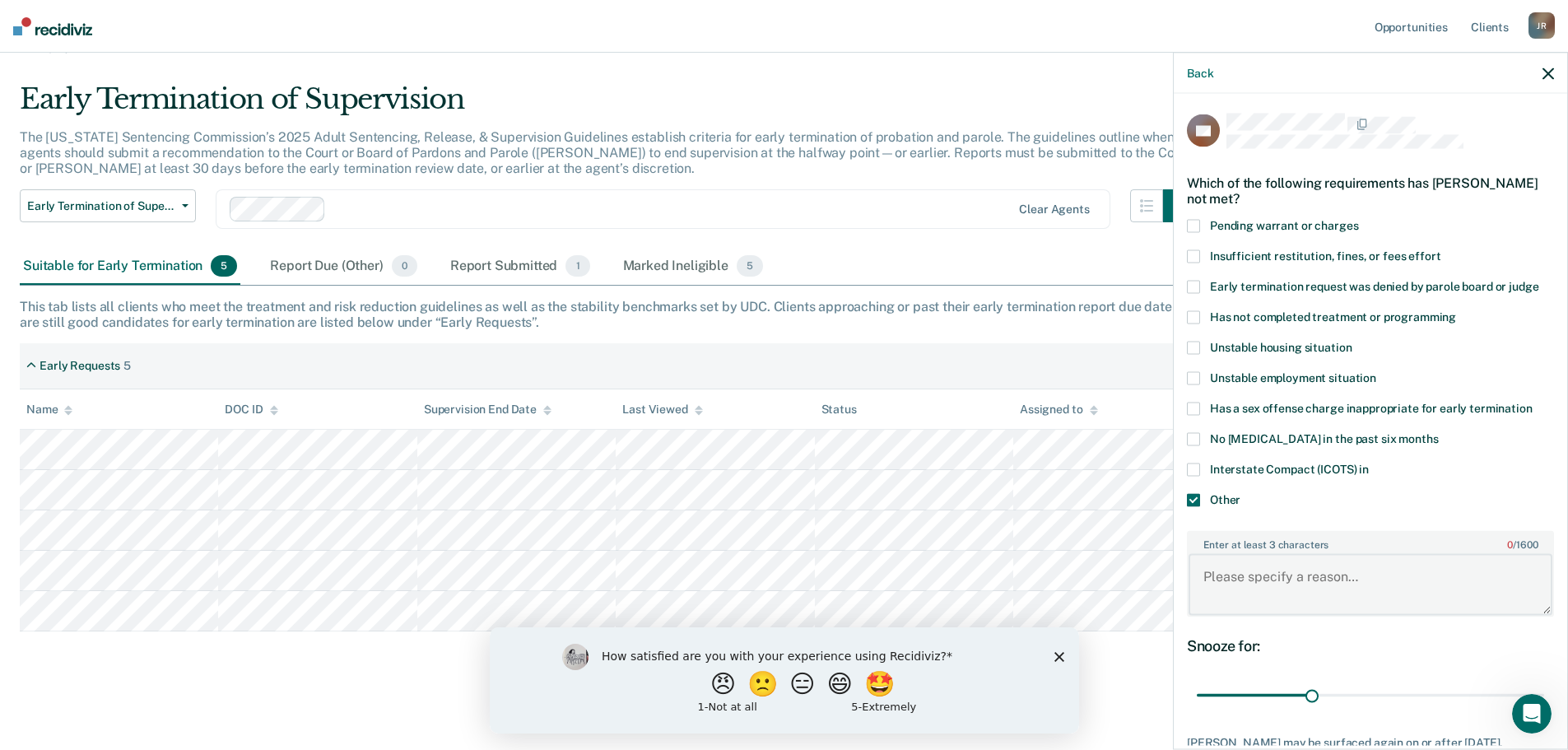
click at [1248, 585] on textarea "Enter at least 3 characters 0 / 1600" at bounding box center [1370, 584] width 364 height 61
type textarea "Will submit after exit polygraph."
type input "30"
click at [1308, 693] on input "range" at bounding box center [1371, 694] width 348 height 29
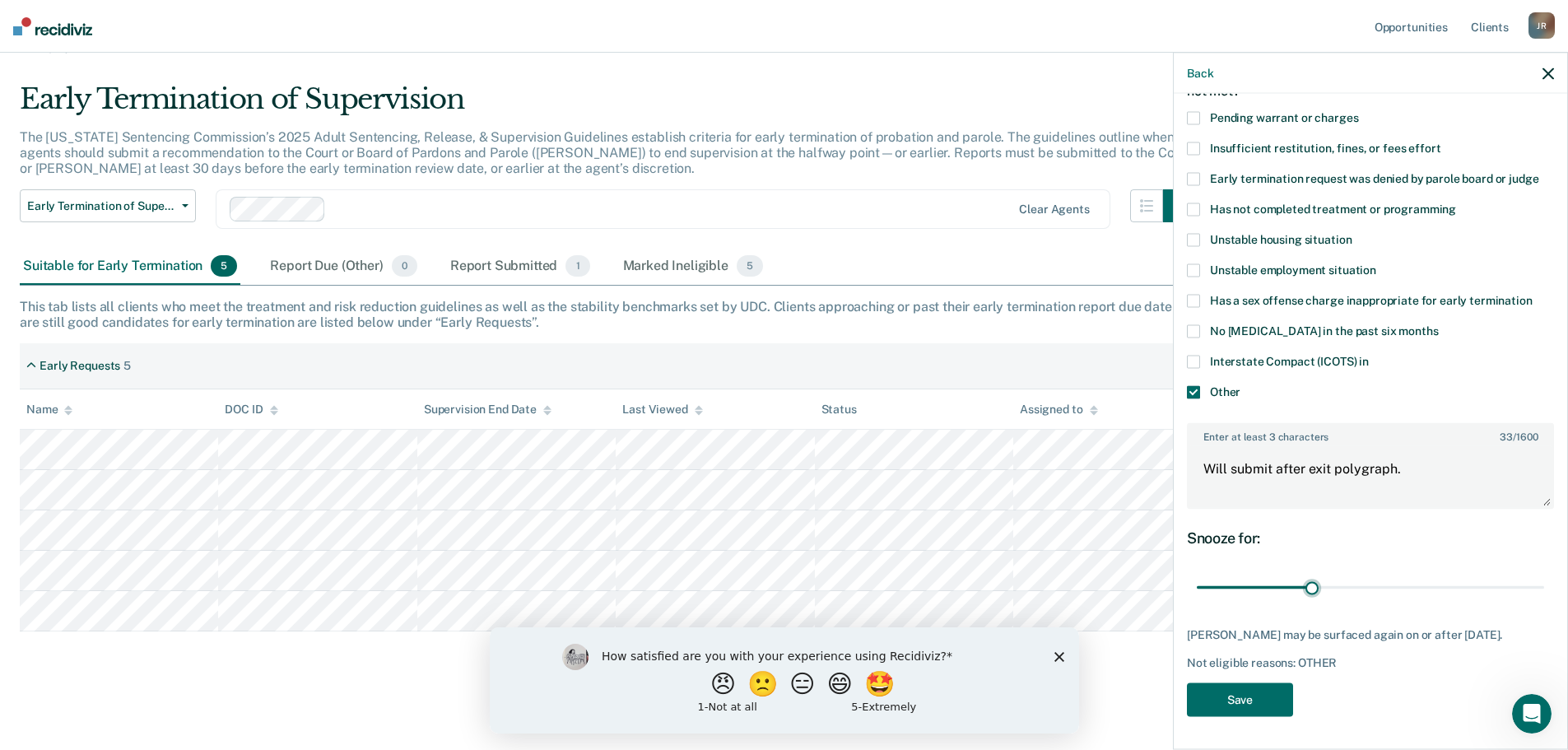
scroll to position [120, 0]
click at [1289, 696] on button "Save" at bounding box center [1241, 699] width 106 height 34
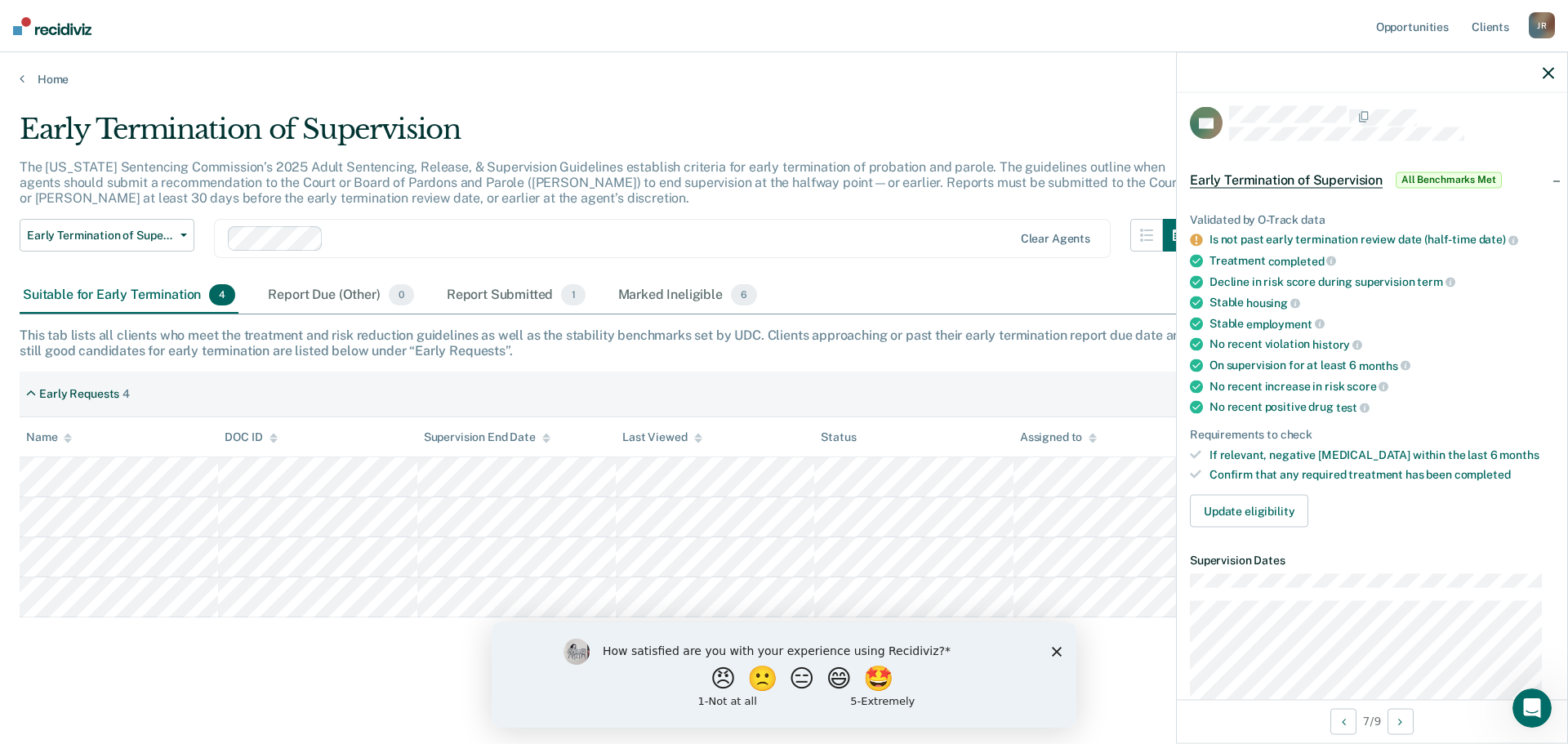
scroll to position [0, 0]
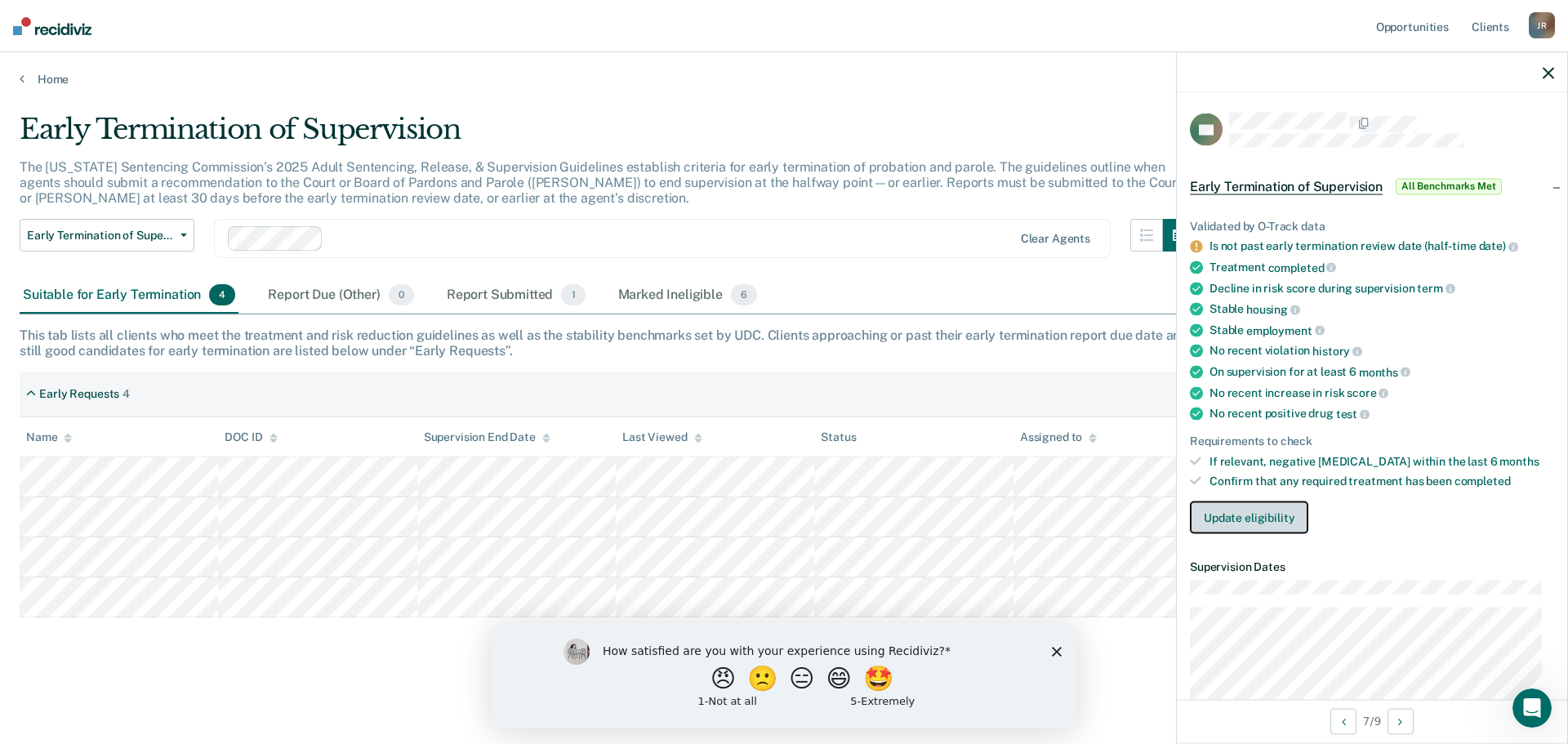
click at [1267, 522] on button "Update eligibility" at bounding box center [1249, 517] width 119 height 32
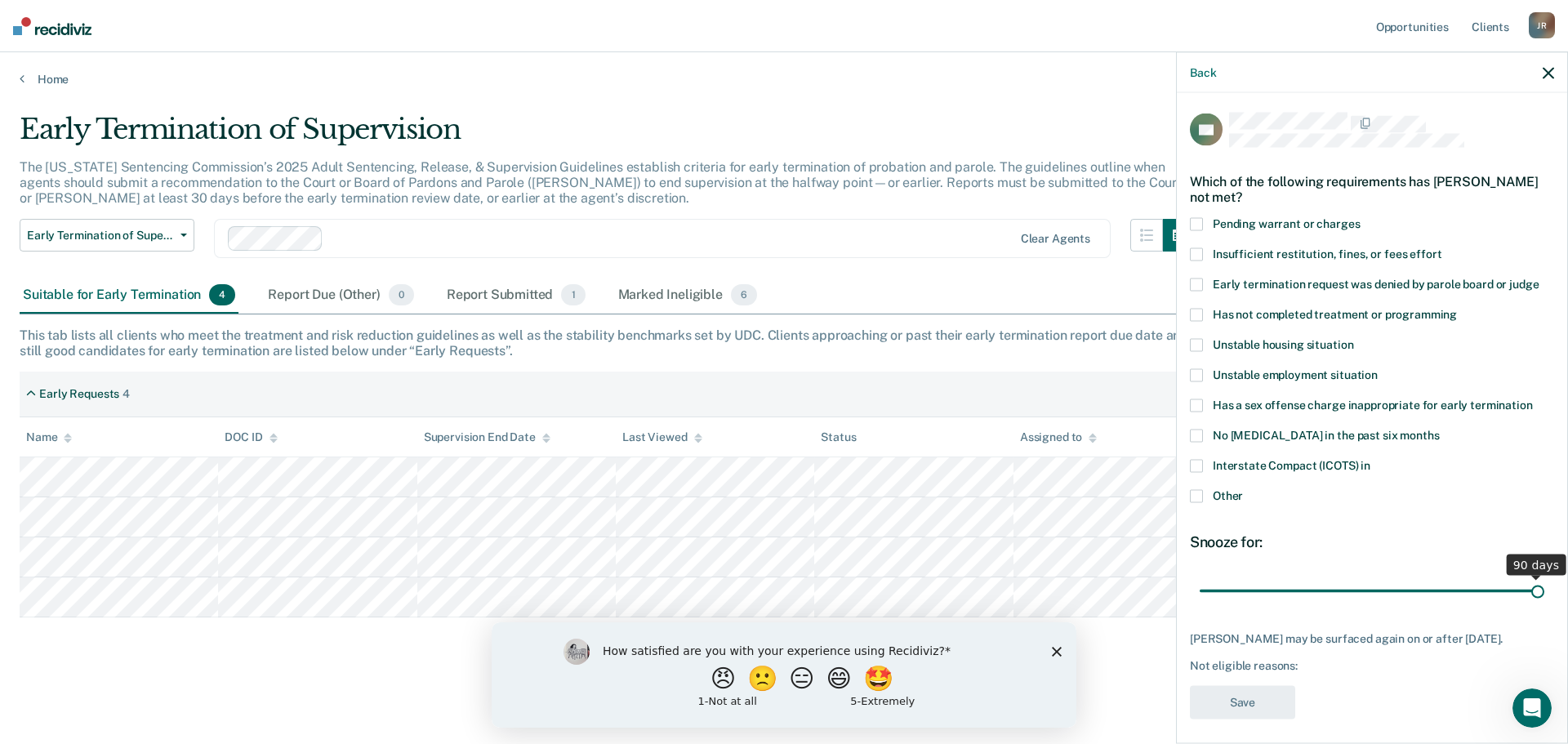
drag, startPoint x: 1306, startPoint y: 590, endPoint x: 1567, endPoint y: 590, distance: 261.0
type input "90"
click at [1544, 590] on input "range" at bounding box center [1372, 590] width 345 height 29
click at [1199, 497] on span at bounding box center [1197, 495] width 13 height 13
click at [1243, 489] on input "Other" at bounding box center [1243, 489] width 0 height 0
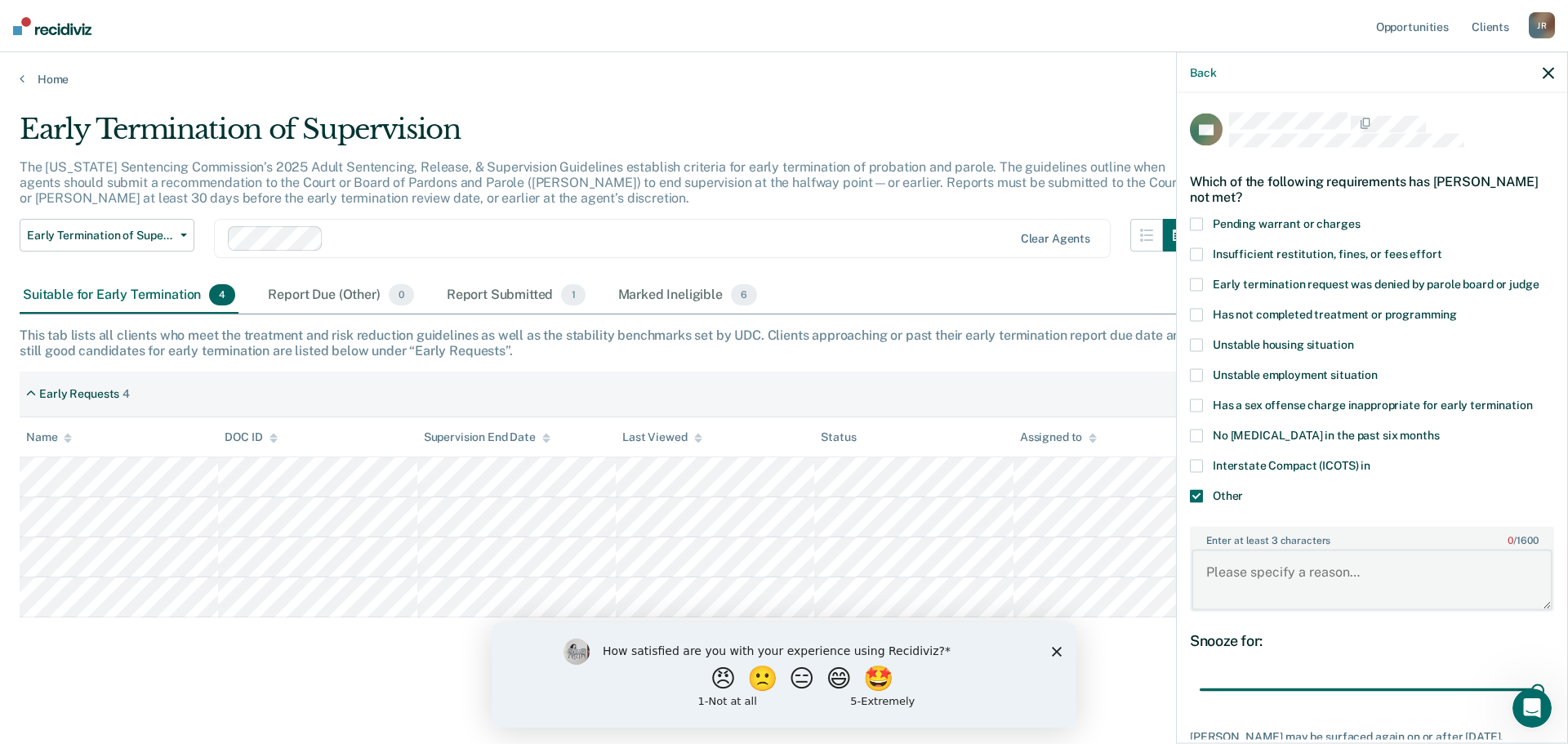
click at [1273, 571] on textarea "Enter at least 3 characters 0 / 1600" at bounding box center [1371, 579] width 361 height 61
type textarea "W"
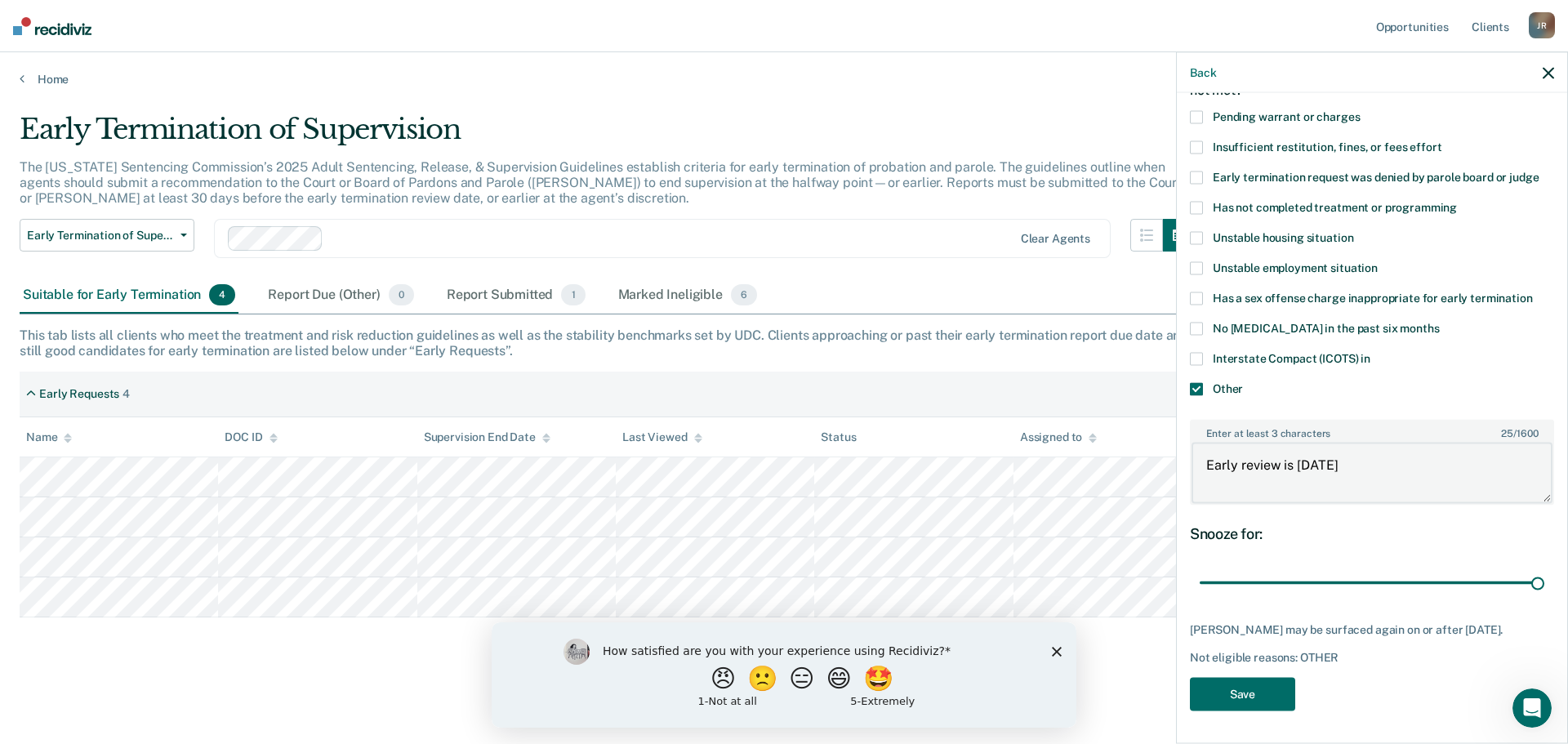
scroll to position [119, 0]
type textarea "Early review is [DATE]"
click at [1263, 690] on button "Save" at bounding box center [1243, 693] width 105 height 33
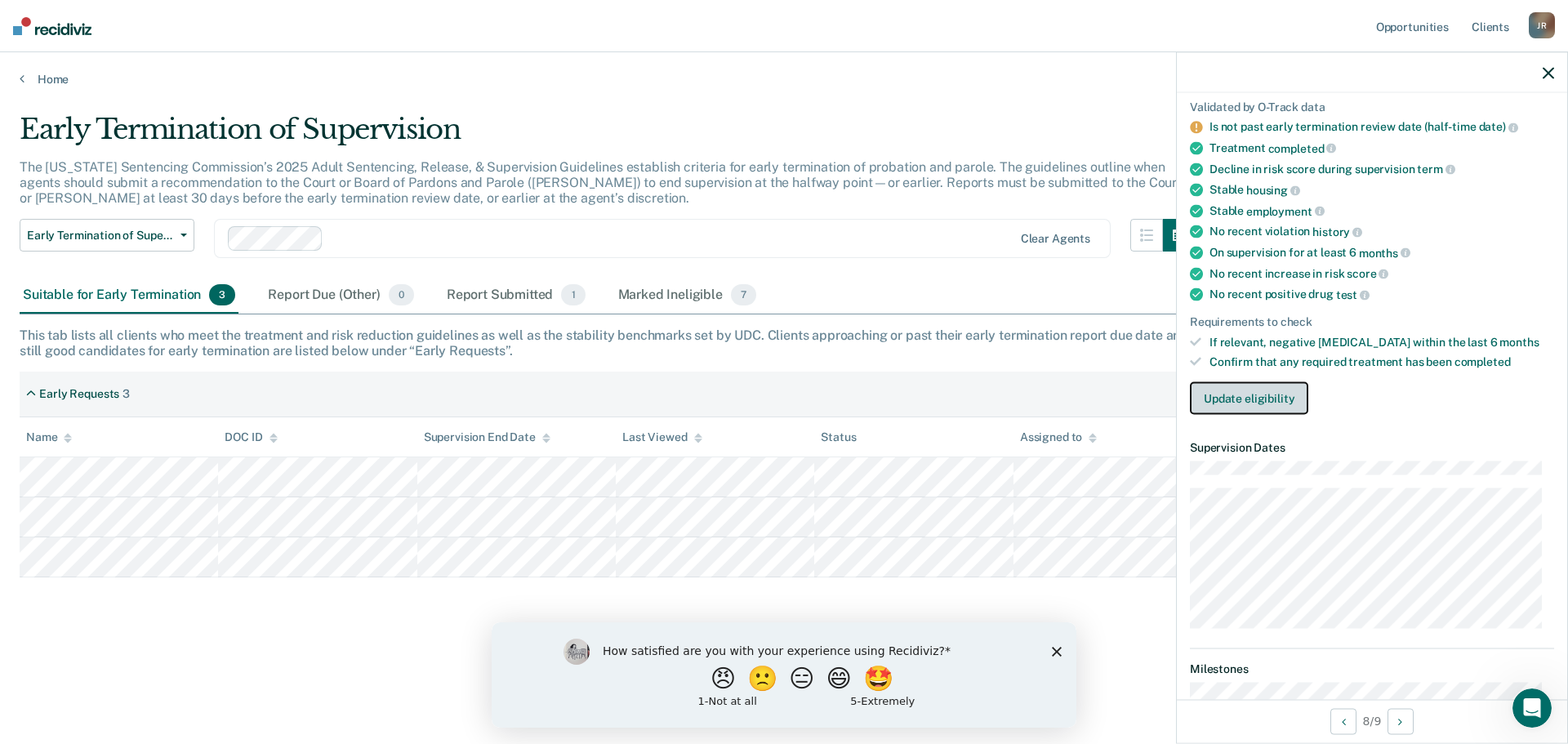
click at [1257, 394] on button "Update eligibility" at bounding box center [1249, 397] width 119 height 32
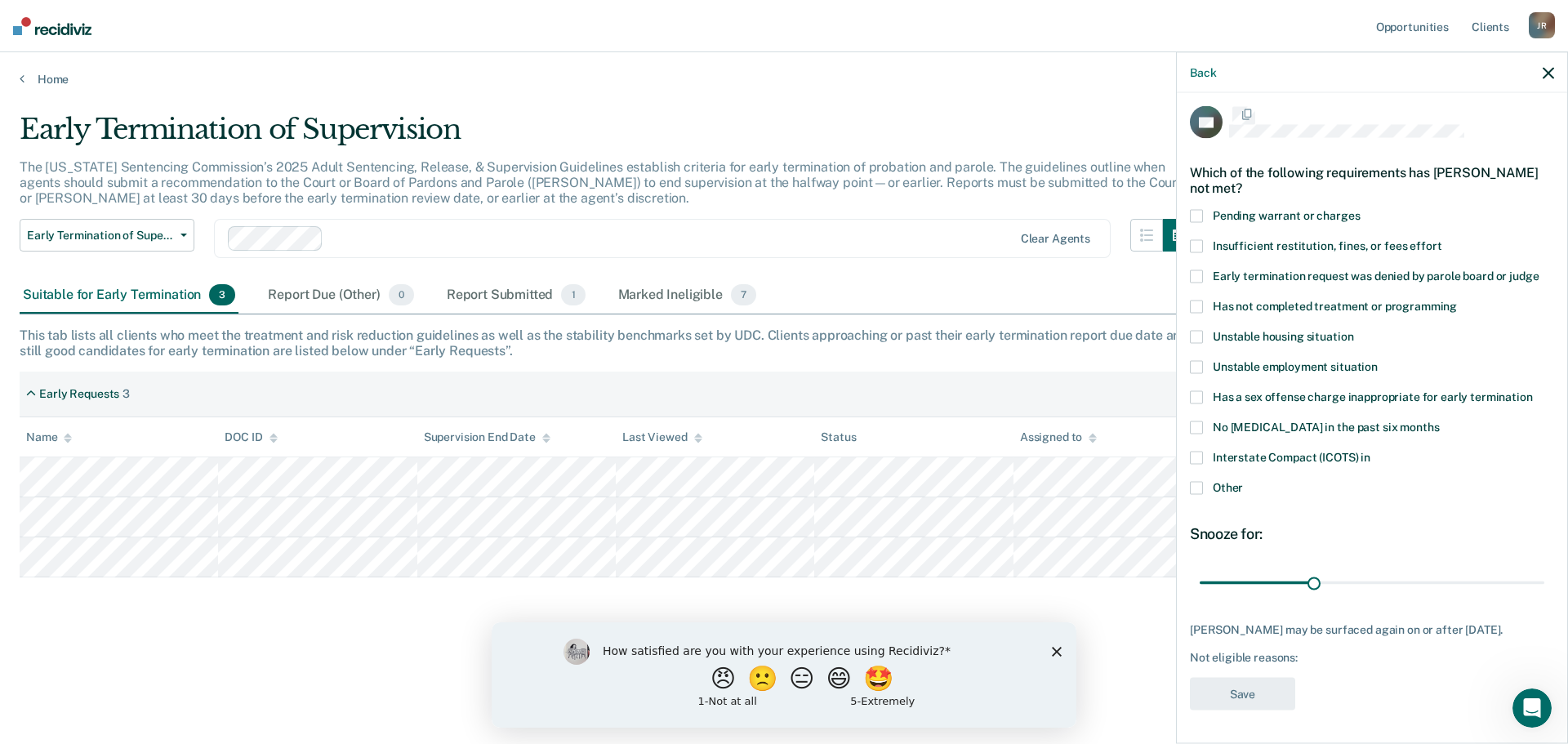
scroll to position [6, 0]
drag, startPoint x: 1311, startPoint y: 583, endPoint x: 1524, endPoint y: 585, distance: 213.0
type input "90"
click at [1524, 585] on input "range" at bounding box center [1372, 583] width 345 height 29
click at [1198, 491] on span at bounding box center [1197, 489] width 13 height 13
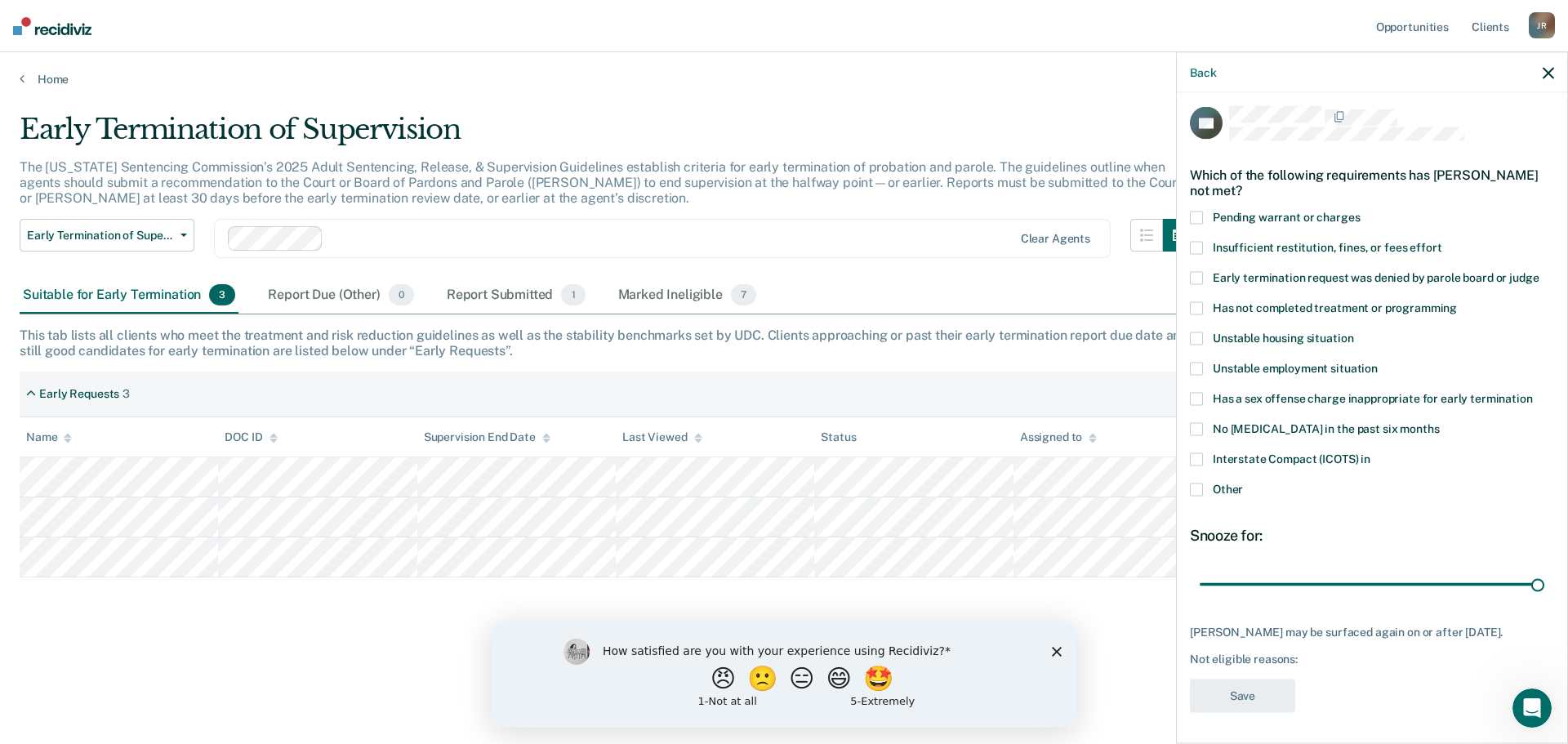
click at [1243, 483] on input "Other" at bounding box center [1243, 483] width 0 height 0
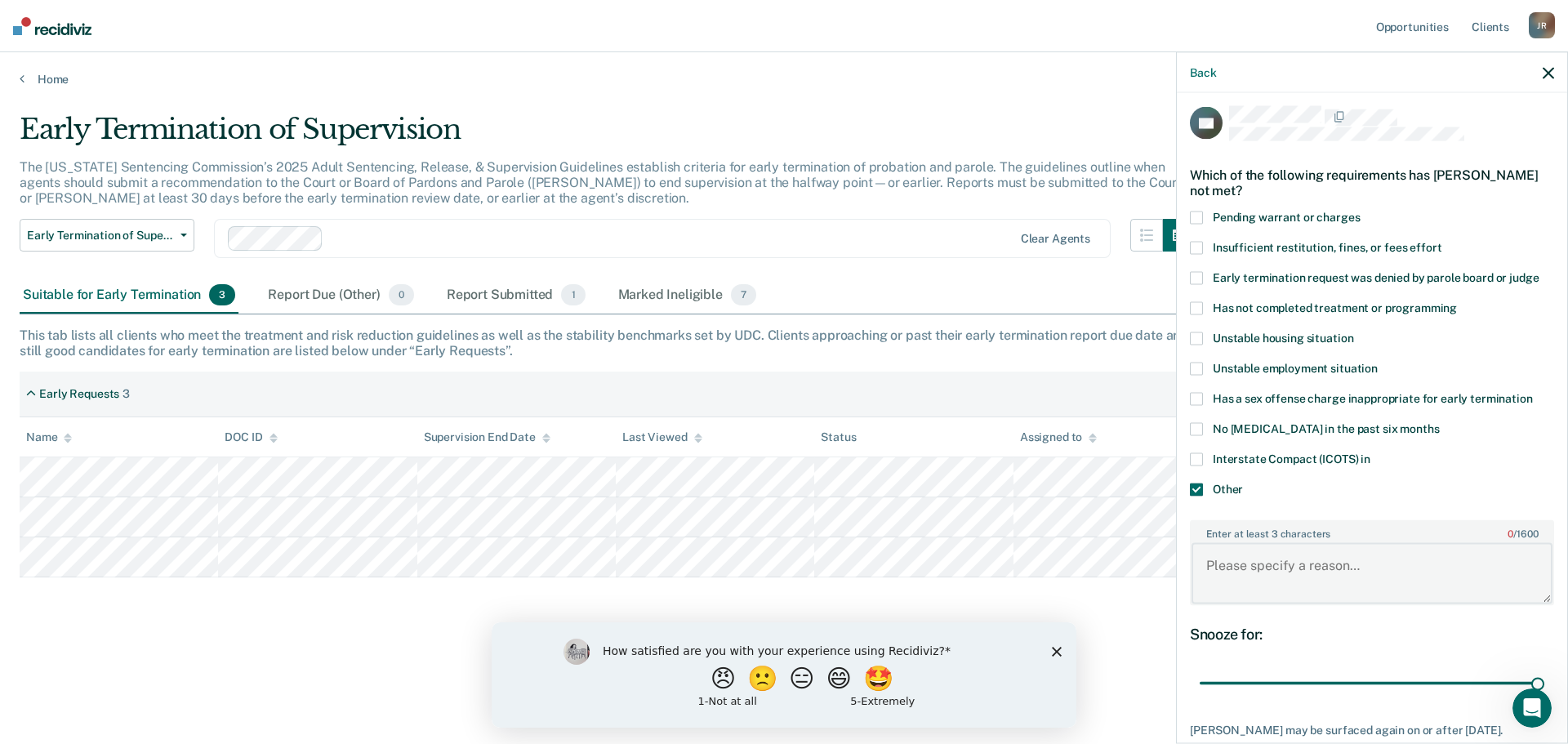
click at [1249, 559] on textarea "Enter at least 3 characters 0 / 1600" at bounding box center [1371, 573] width 361 height 61
paste textarea "[DATE] (in a year)"
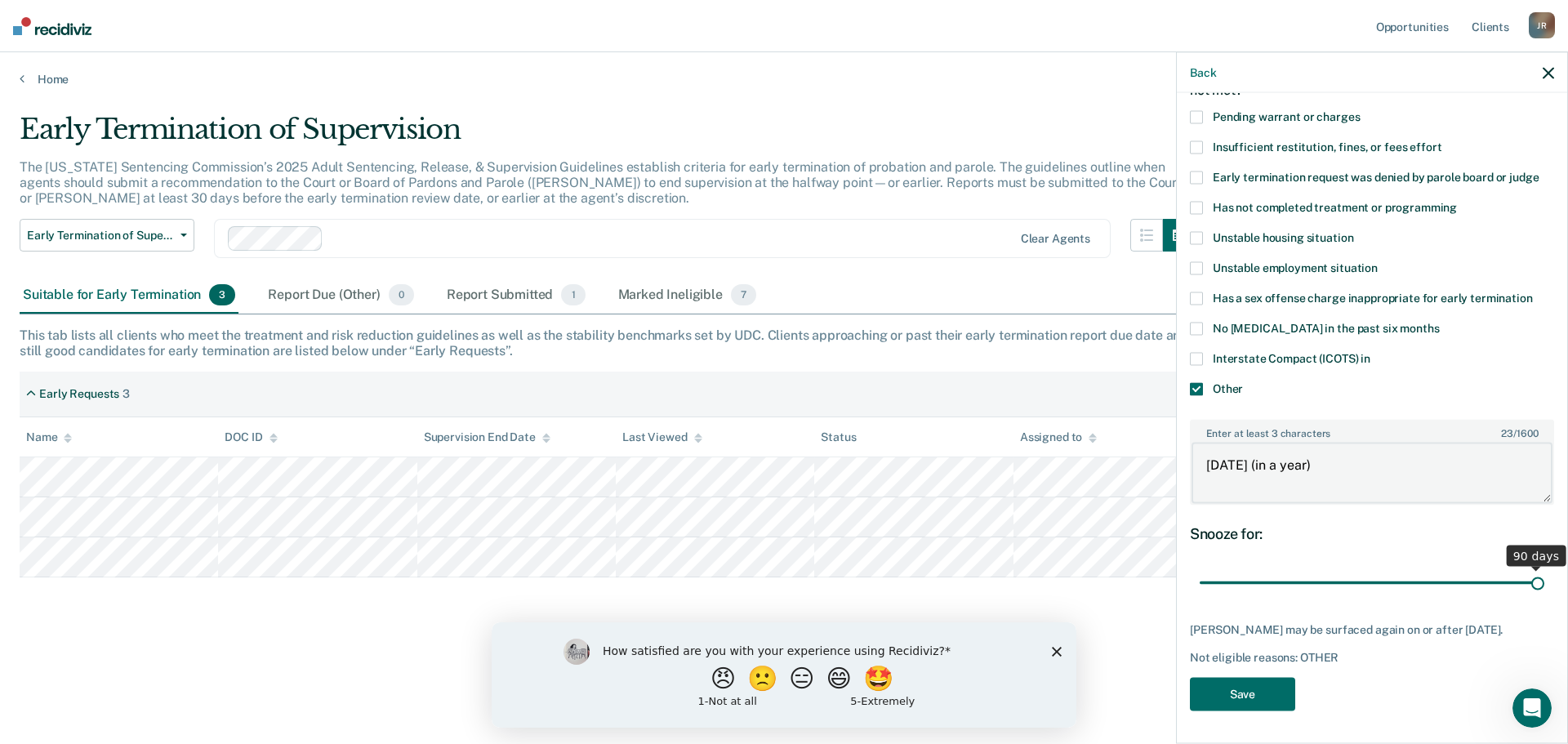
scroll to position [119, 0]
type textarea "[DATE] (in a year)"
click at [1270, 684] on button "Save" at bounding box center [1243, 693] width 105 height 33
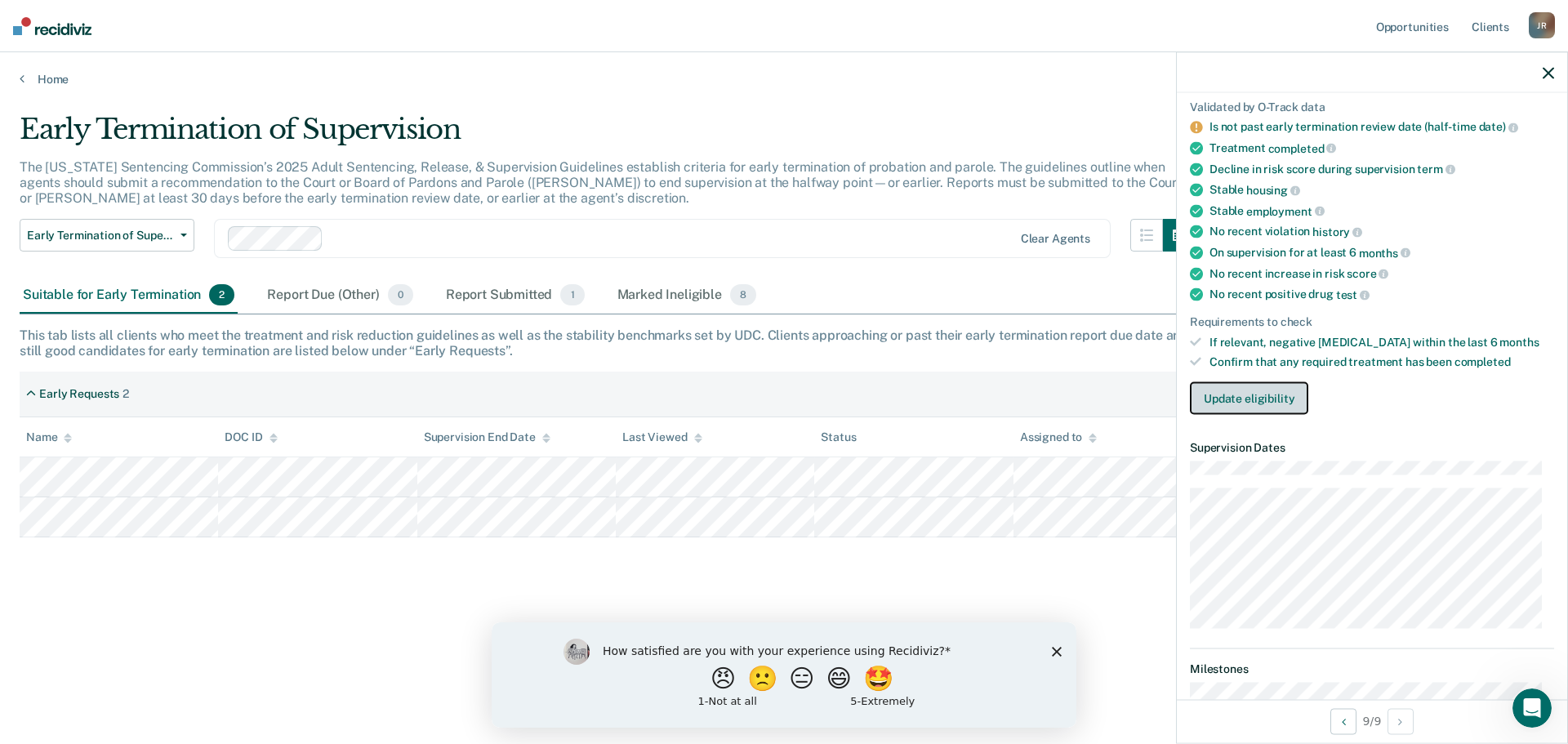
click at [1257, 404] on button "Update eligibility" at bounding box center [1249, 397] width 119 height 32
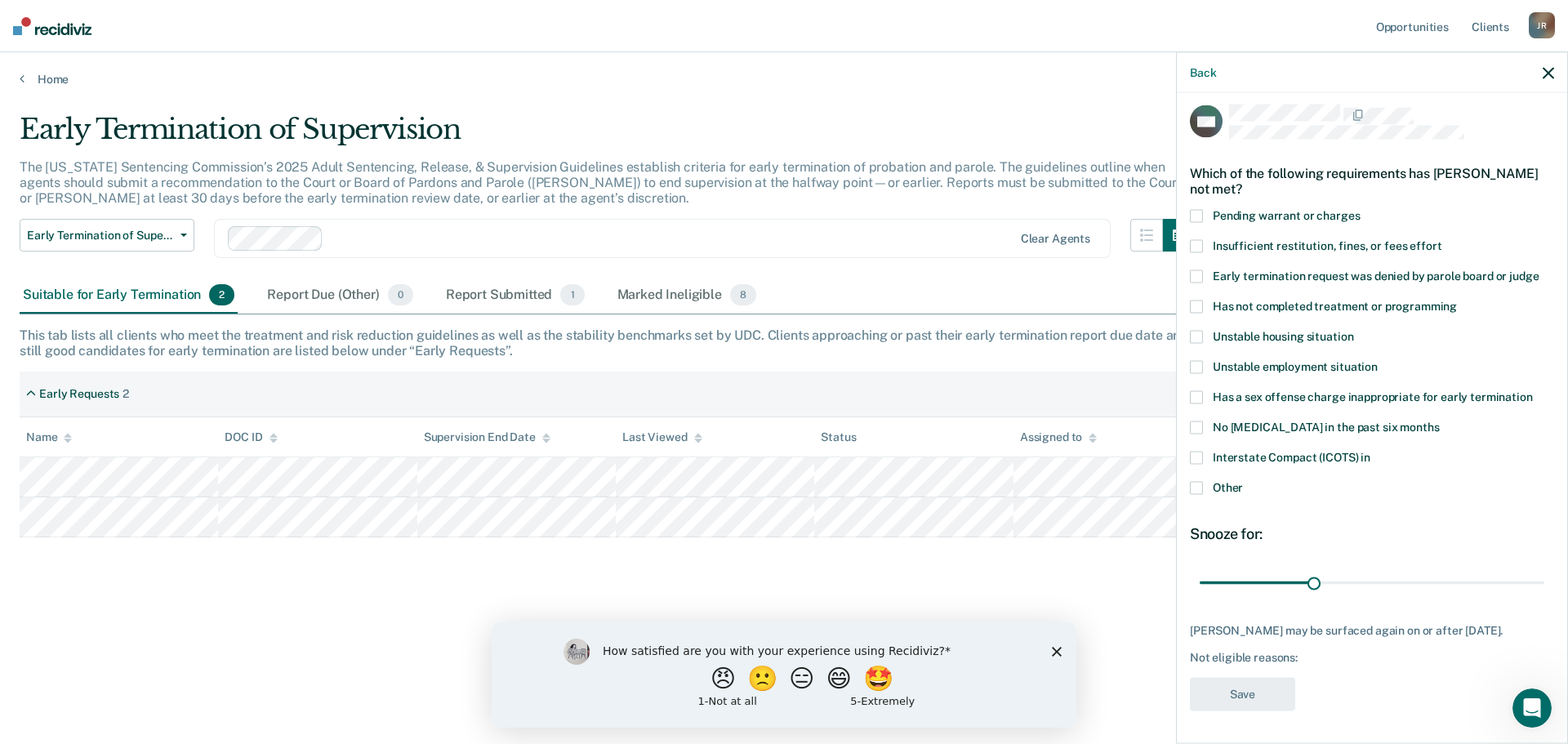
click at [1195, 481] on span at bounding box center [1197, 487] width 13 height 13
click at [1243, 481] on input "Other" at bounding box center [1243, 481] width 0 height 0
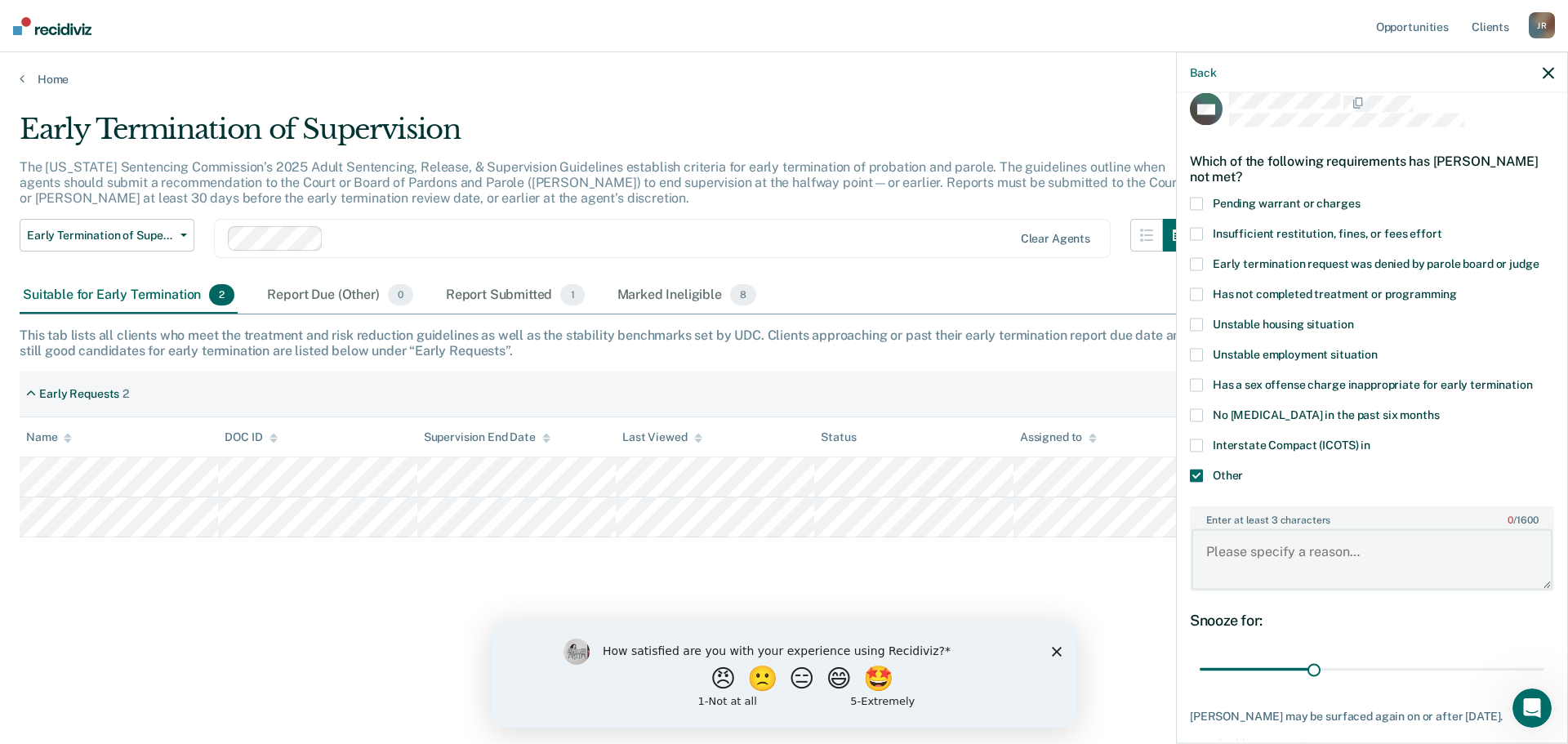
click at [1237, 560] on textarea "Enter at least 3 characters 0 / 1600" at bounding box center [1371, 559] width 361 height 61
paste textarea "[DATE]"
type textarea "[DATE]"
drag, startPoint x: 1308, startPoint y: 661, endPoint x: 1549, endPoint y: 649, distance: 241.3
type input "90"
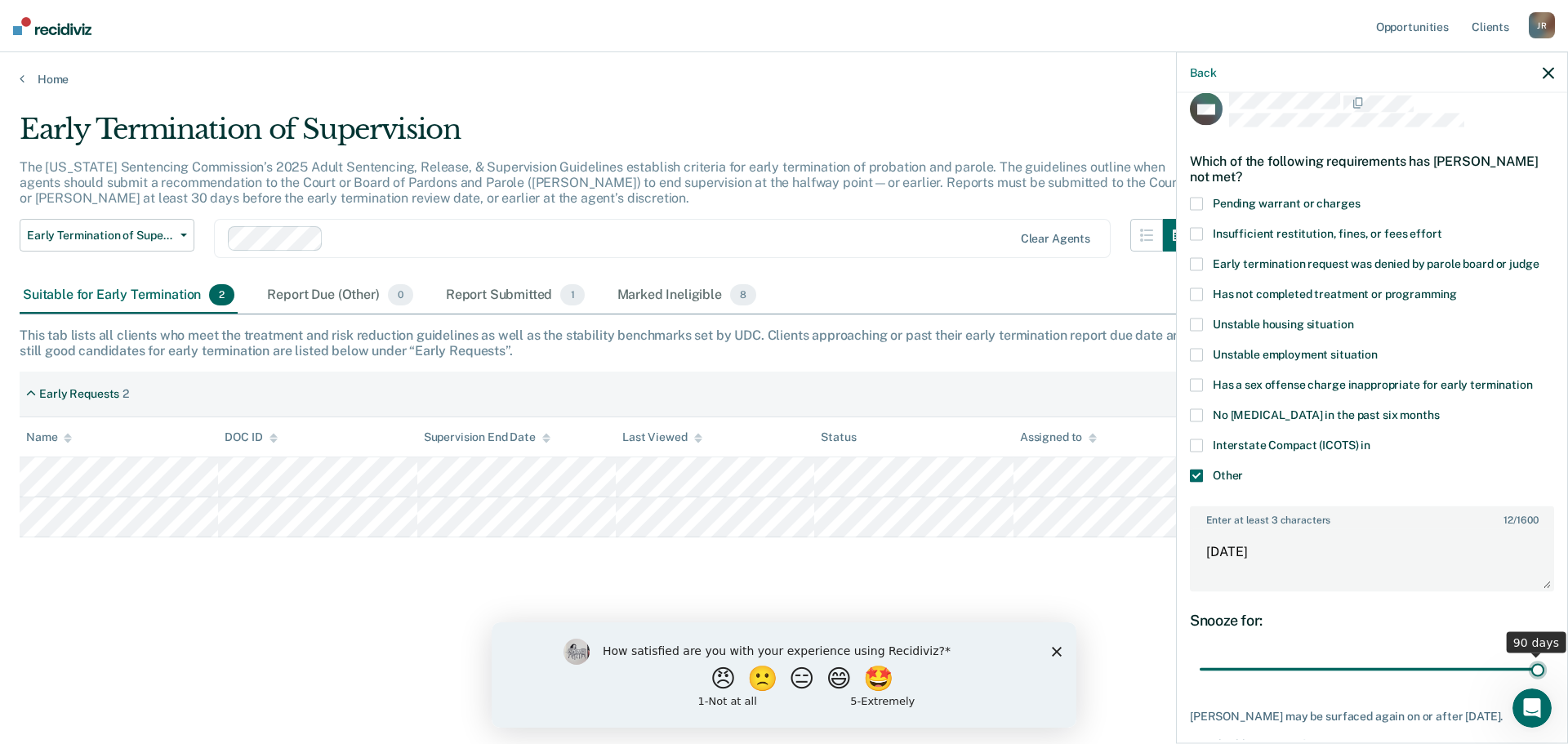
click at [1544, 655] on input "range" at bounding box center [1372, 669] width 345 height 29
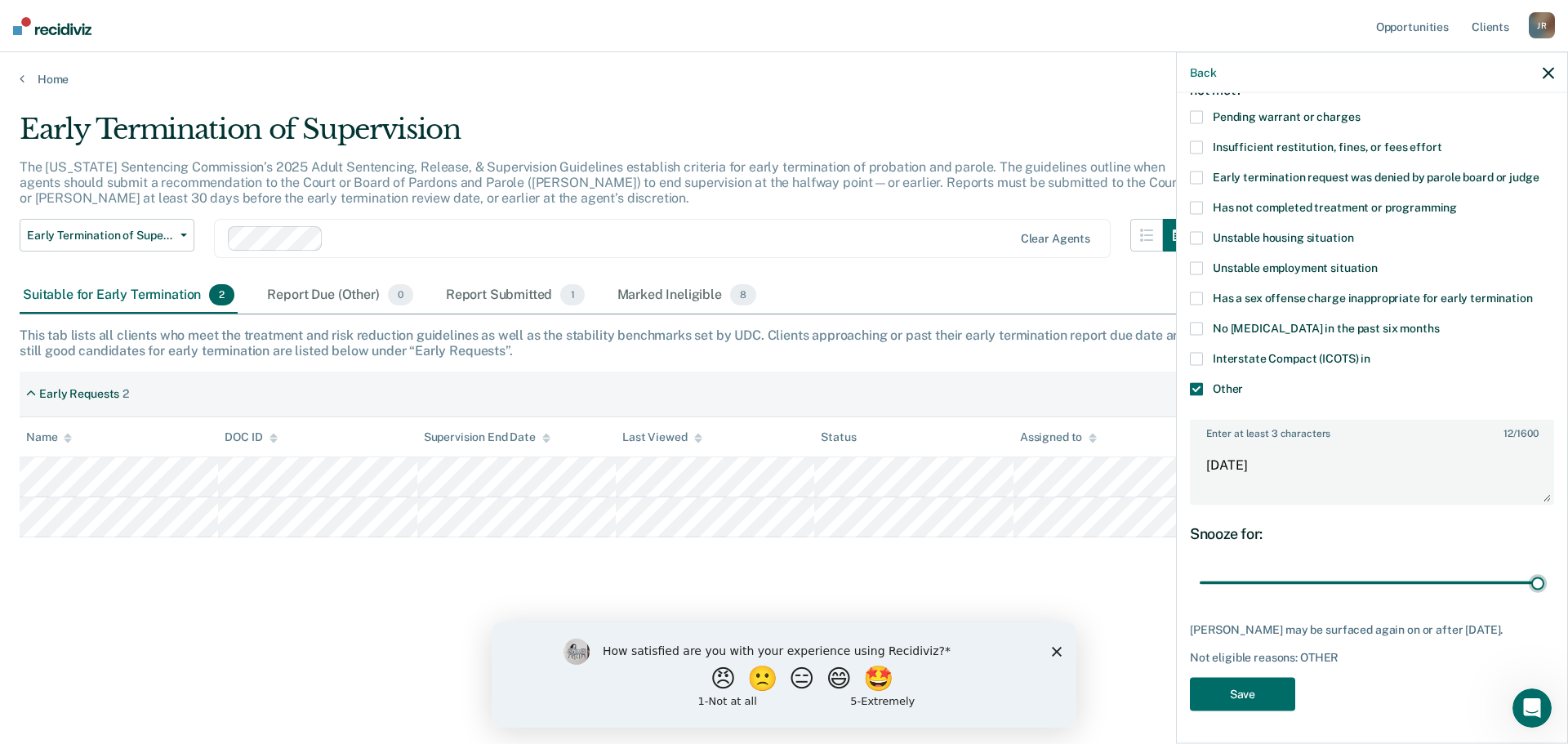
scroll to position [119, 0]
click at [1289, 686] on button "Save" at bounding box center [1243, 693] width 105 height 33
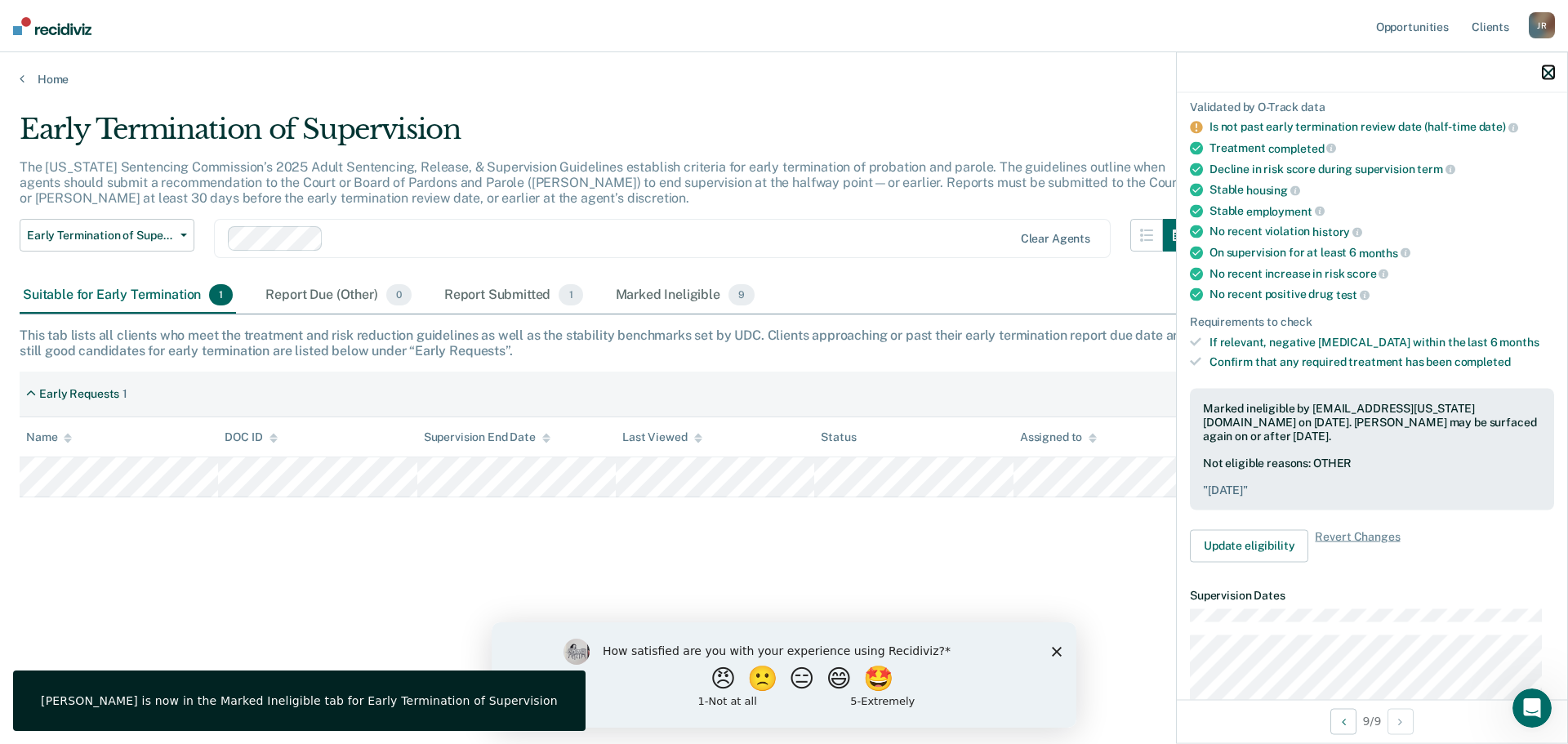
click at [1551, 76] on icon "button" at bounding box center [1549, 72] width 11 height 11
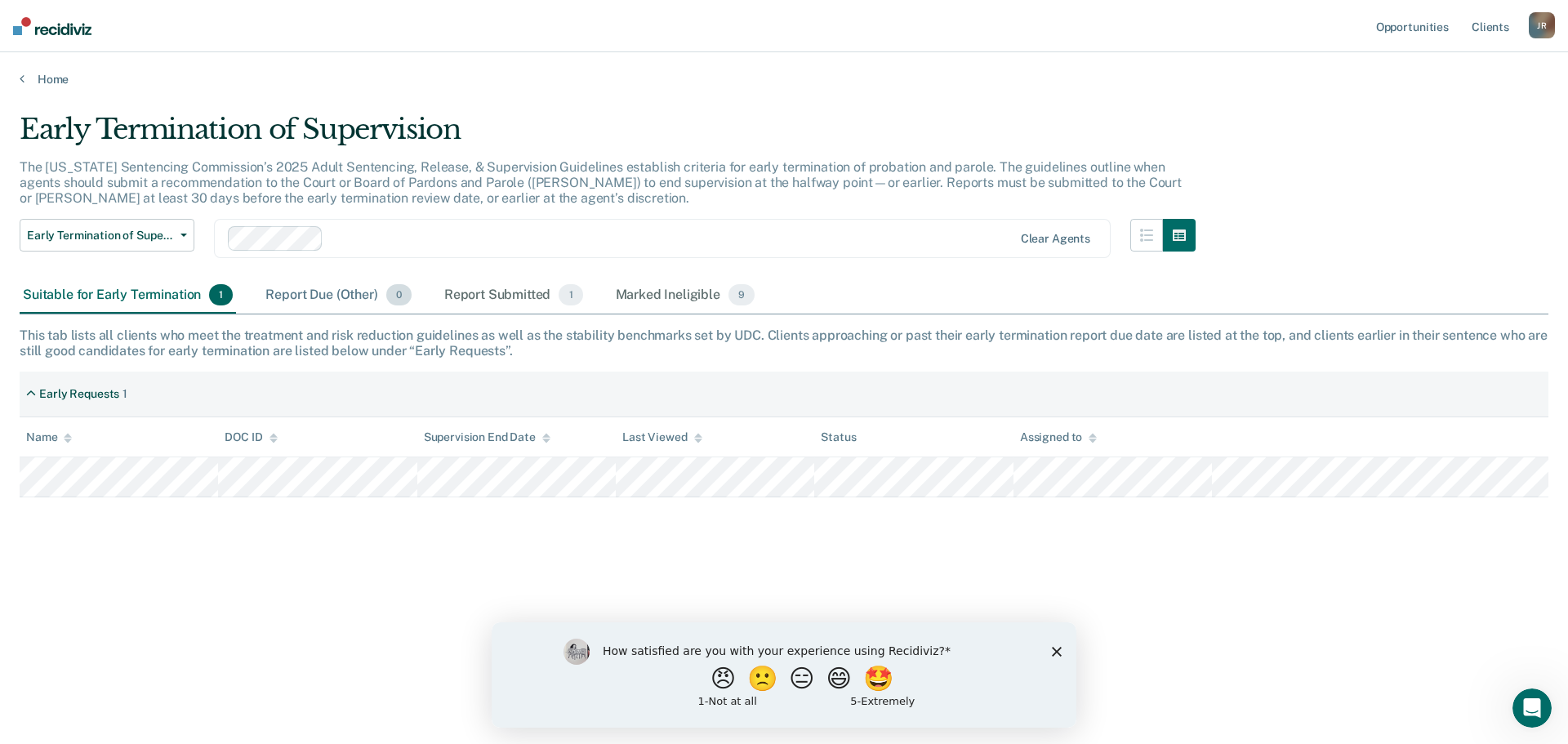
click at [333, 298] on div "Report Due (Other) 0" at bounding box center [338, 295] width 152 height 36
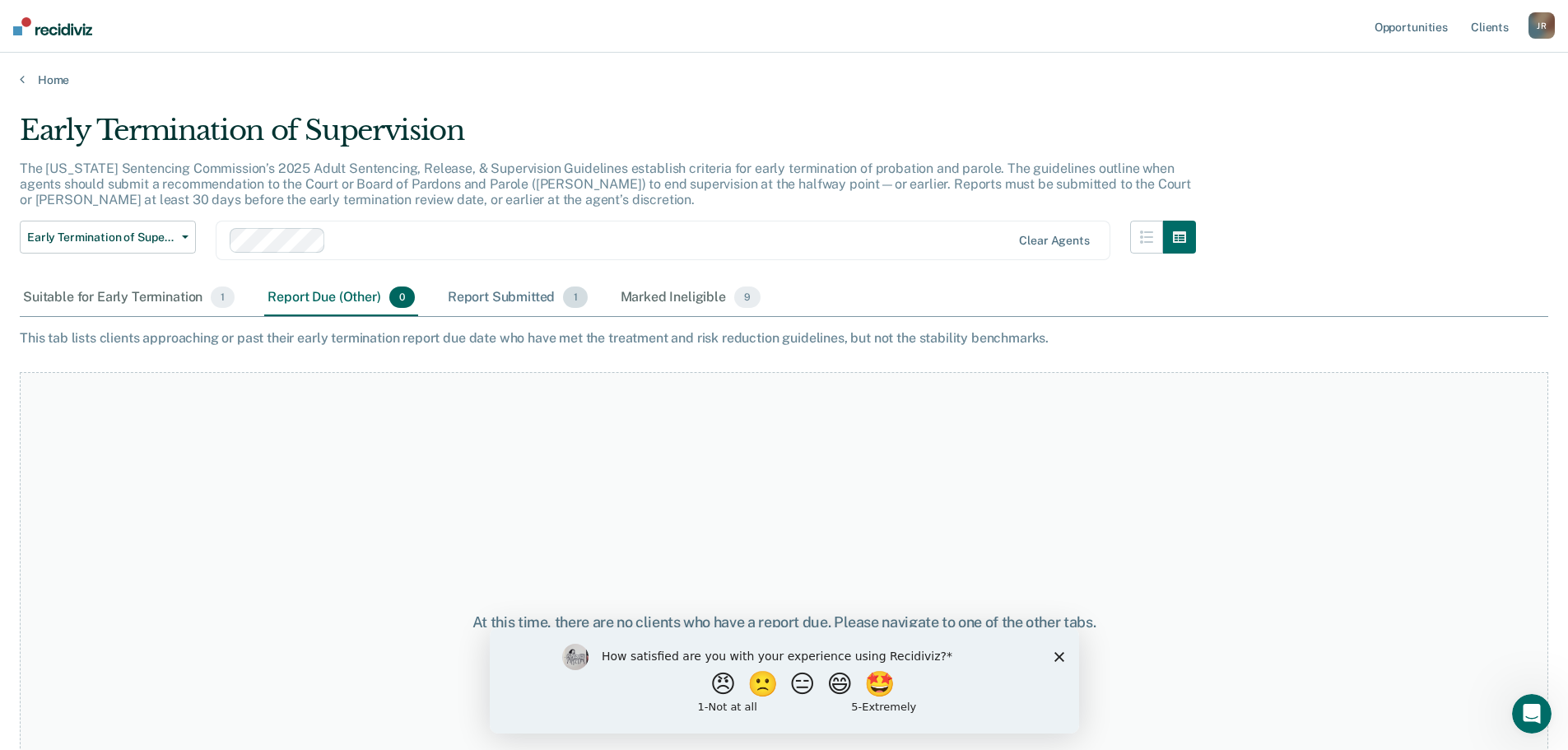
click at [488, 305] on div "Report Submitted 1" at bounding box center [518, 297] width 147 height 36
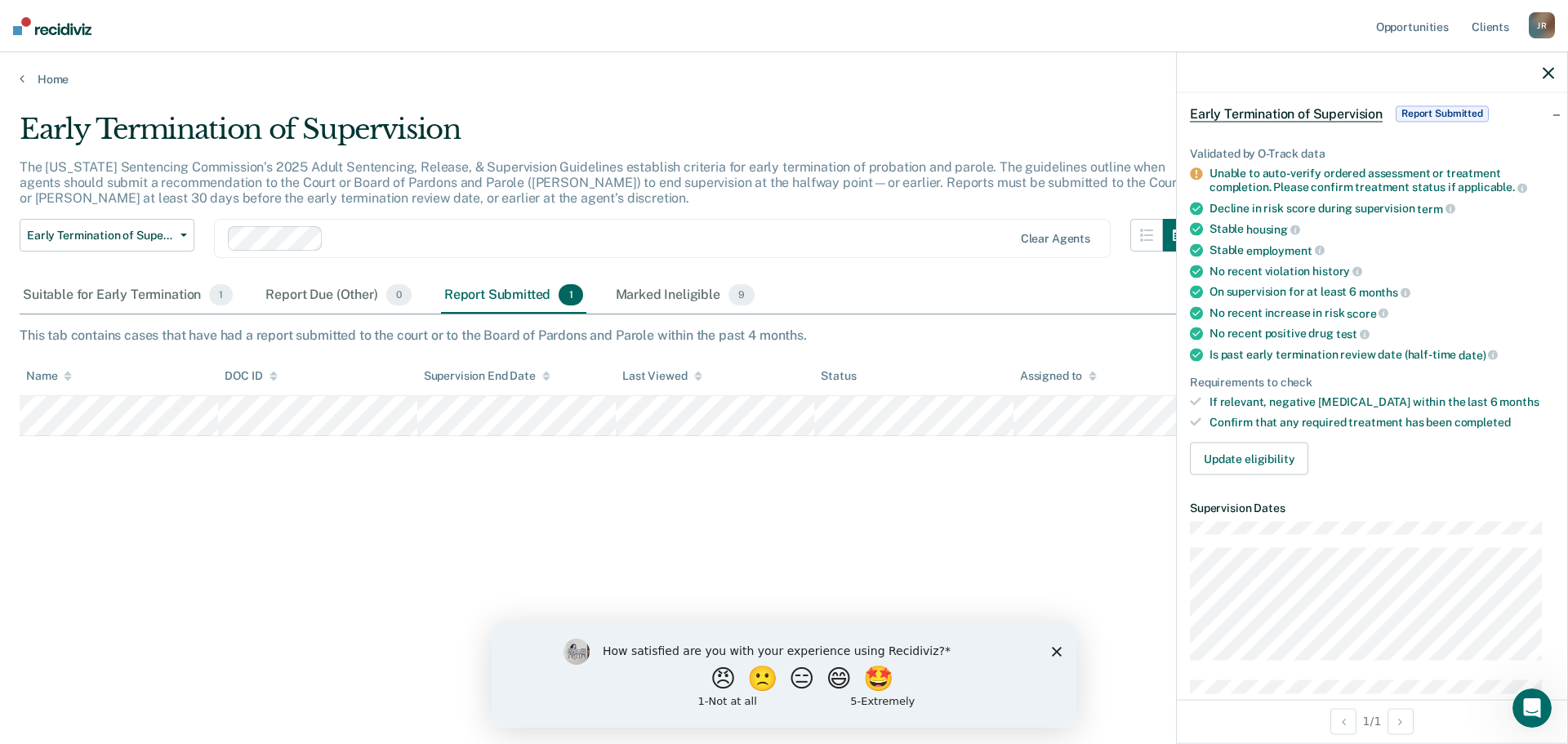
scroll to position [0, 0]
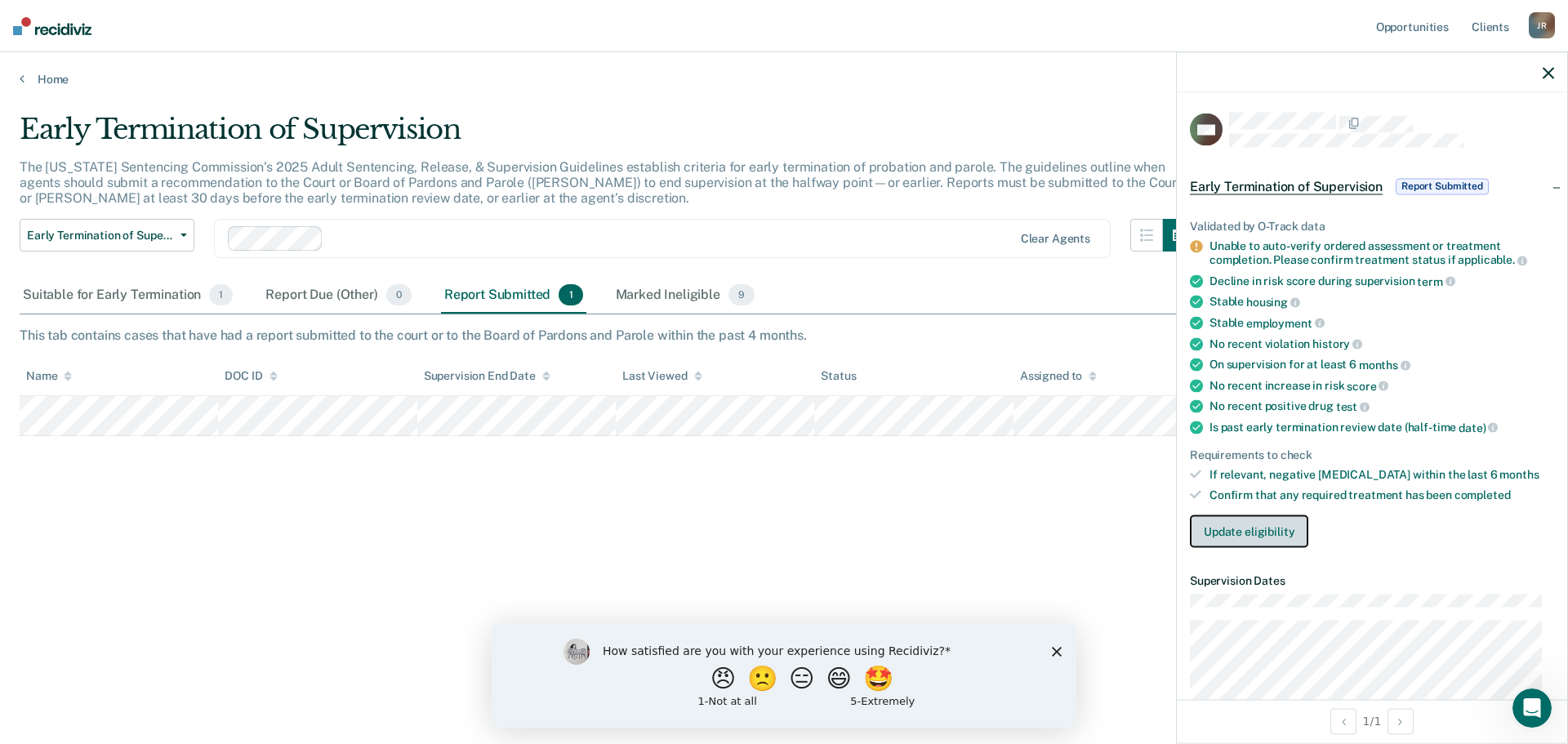
click at [1256, 542] on button "Update eligibility" at bounding box center [1249, 530] width 119 height 32
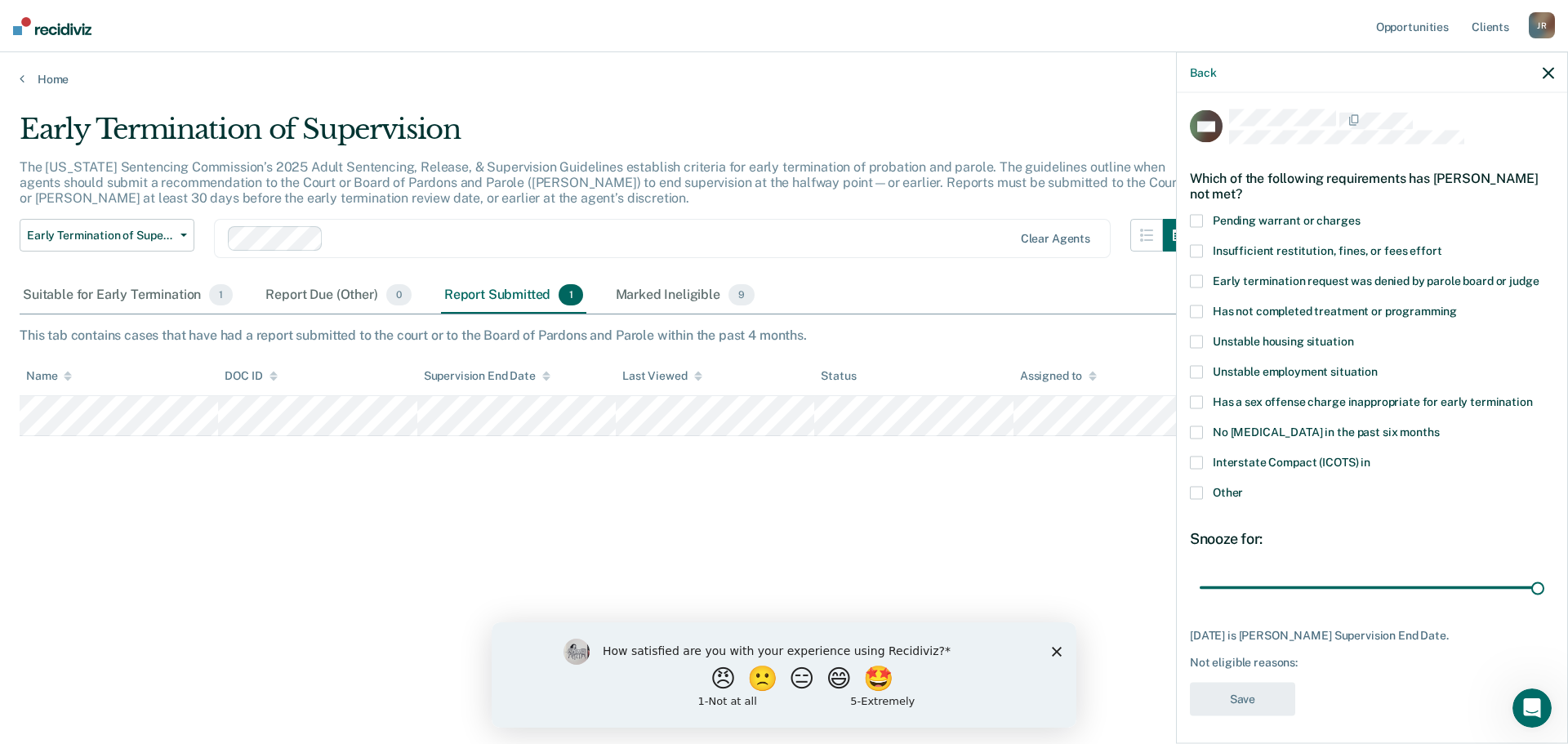
scroll to position [6, 0]
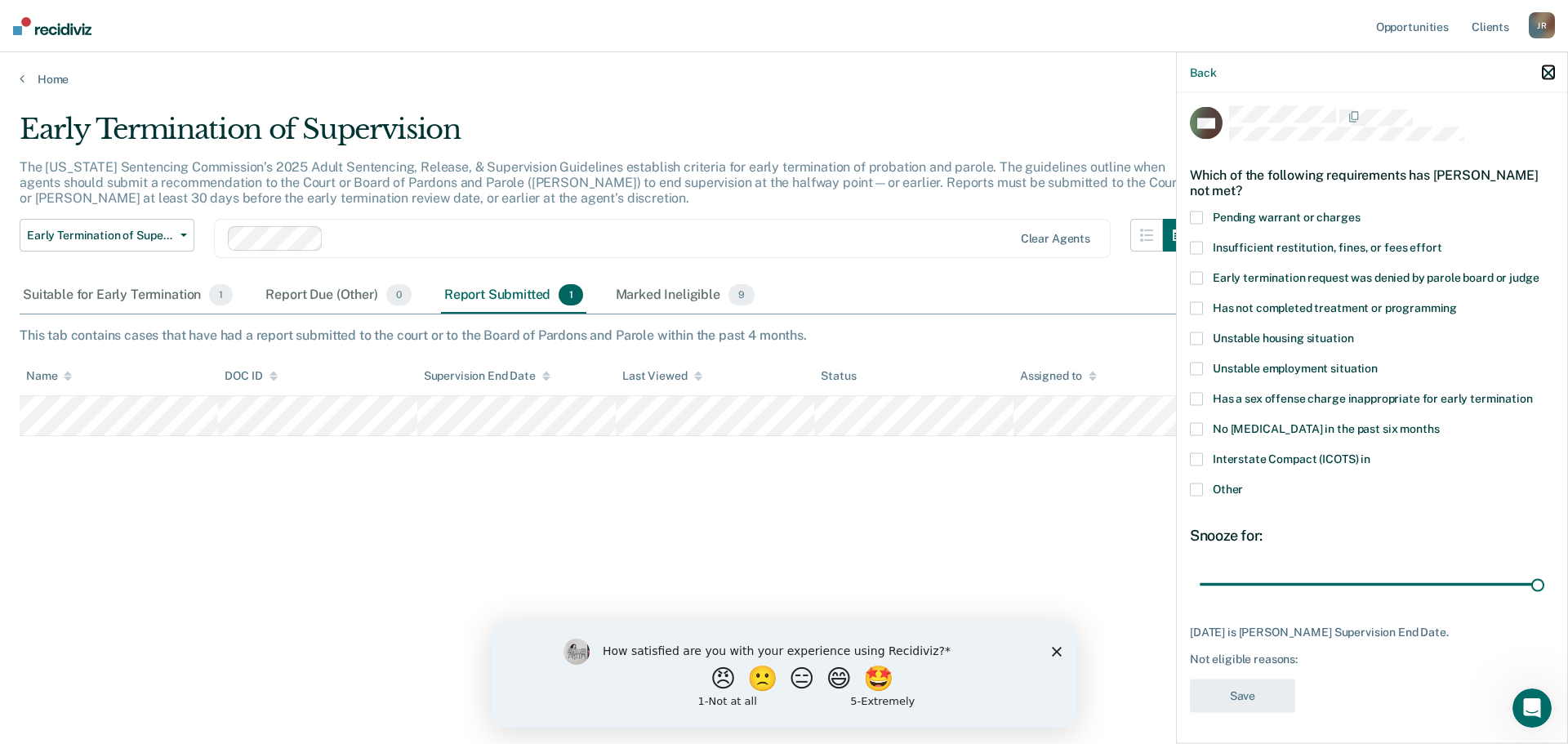
click at [1549, 71] on icon "button" at bounding box center [1549, 72] width 11 height 11
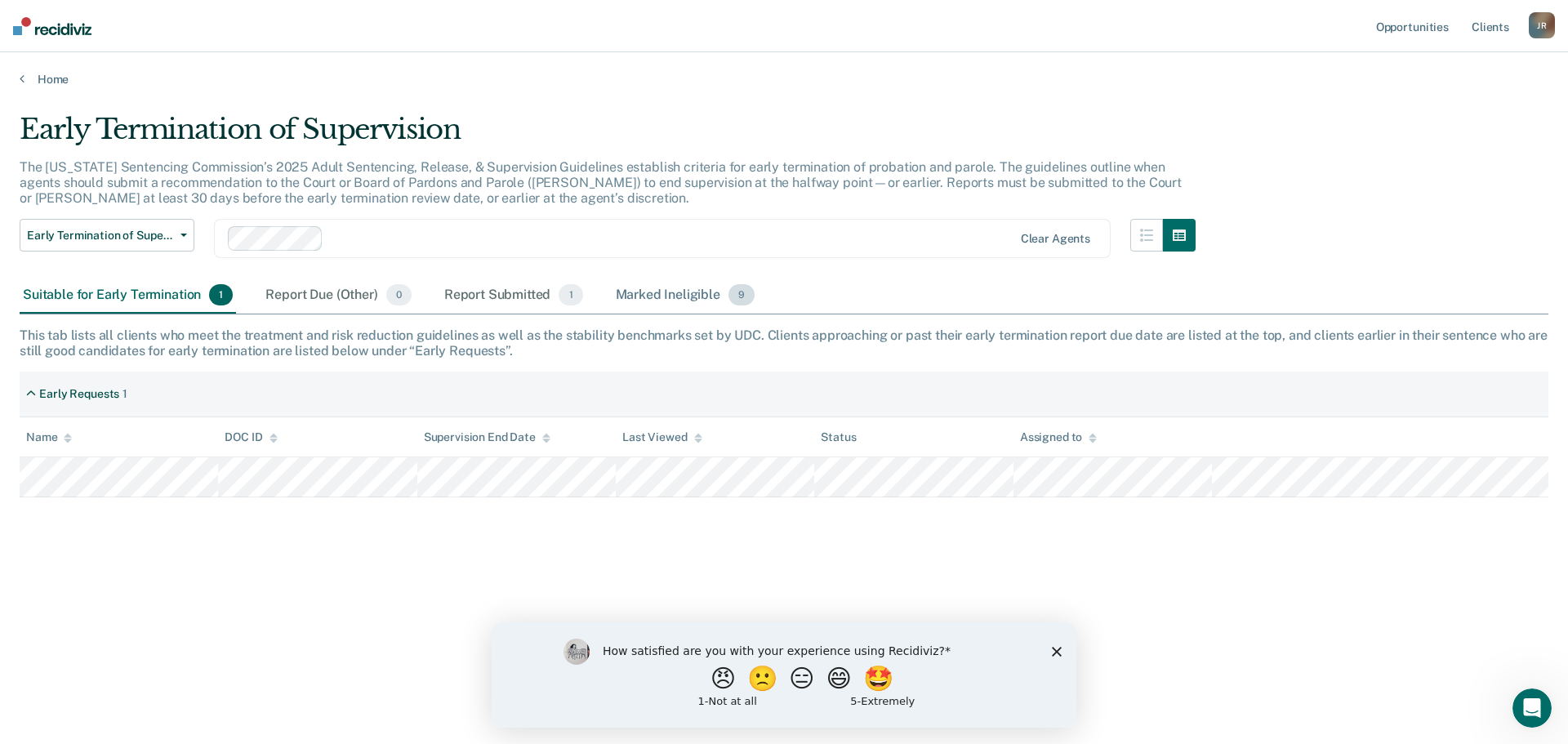
click at [664, 301] on div "Marked Ineligible 9" at bounding box center [686, 295] width 147 height 36
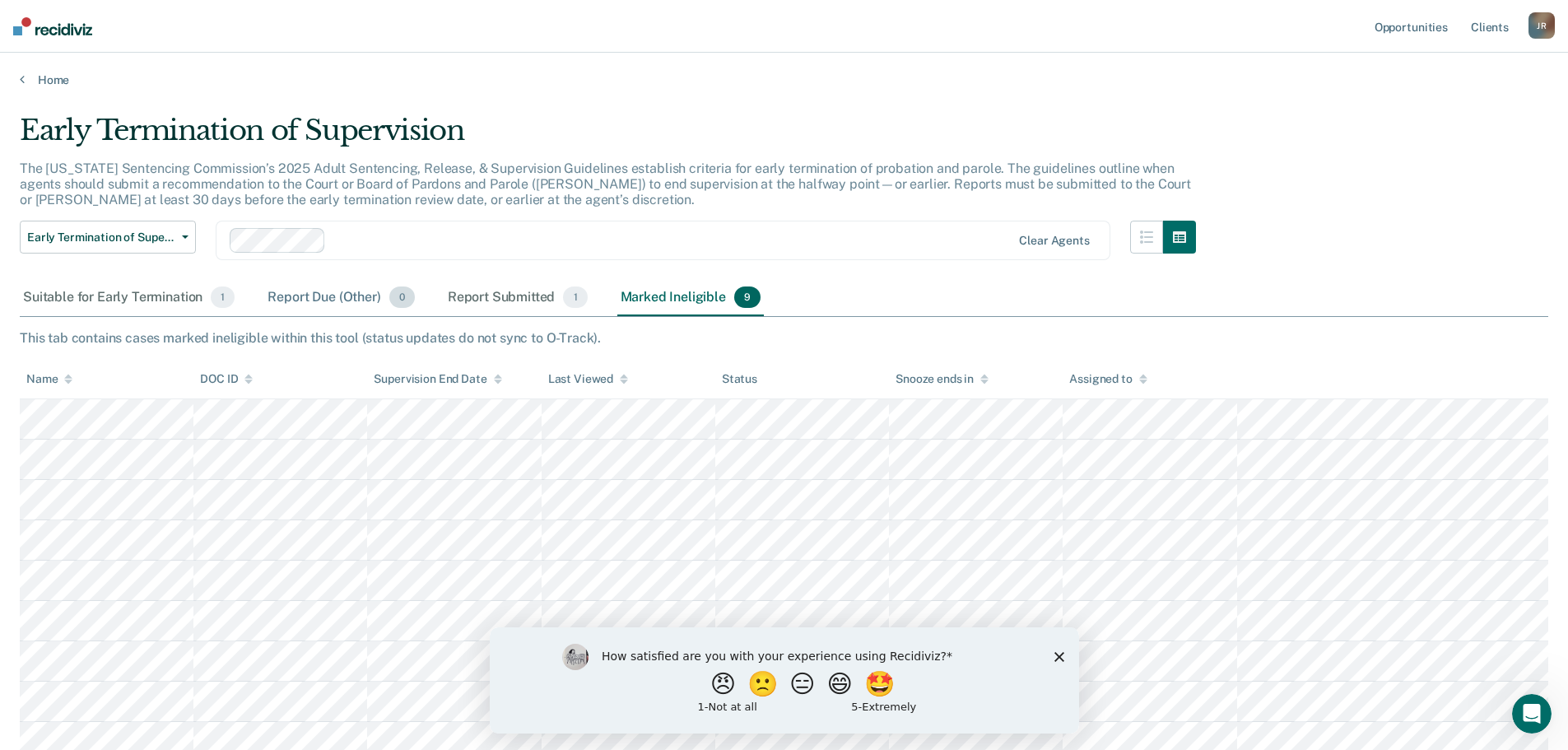
click at [348, 296] on div "Report Due (Other) 0" at bounding box center [341, 297] width 153 height 36
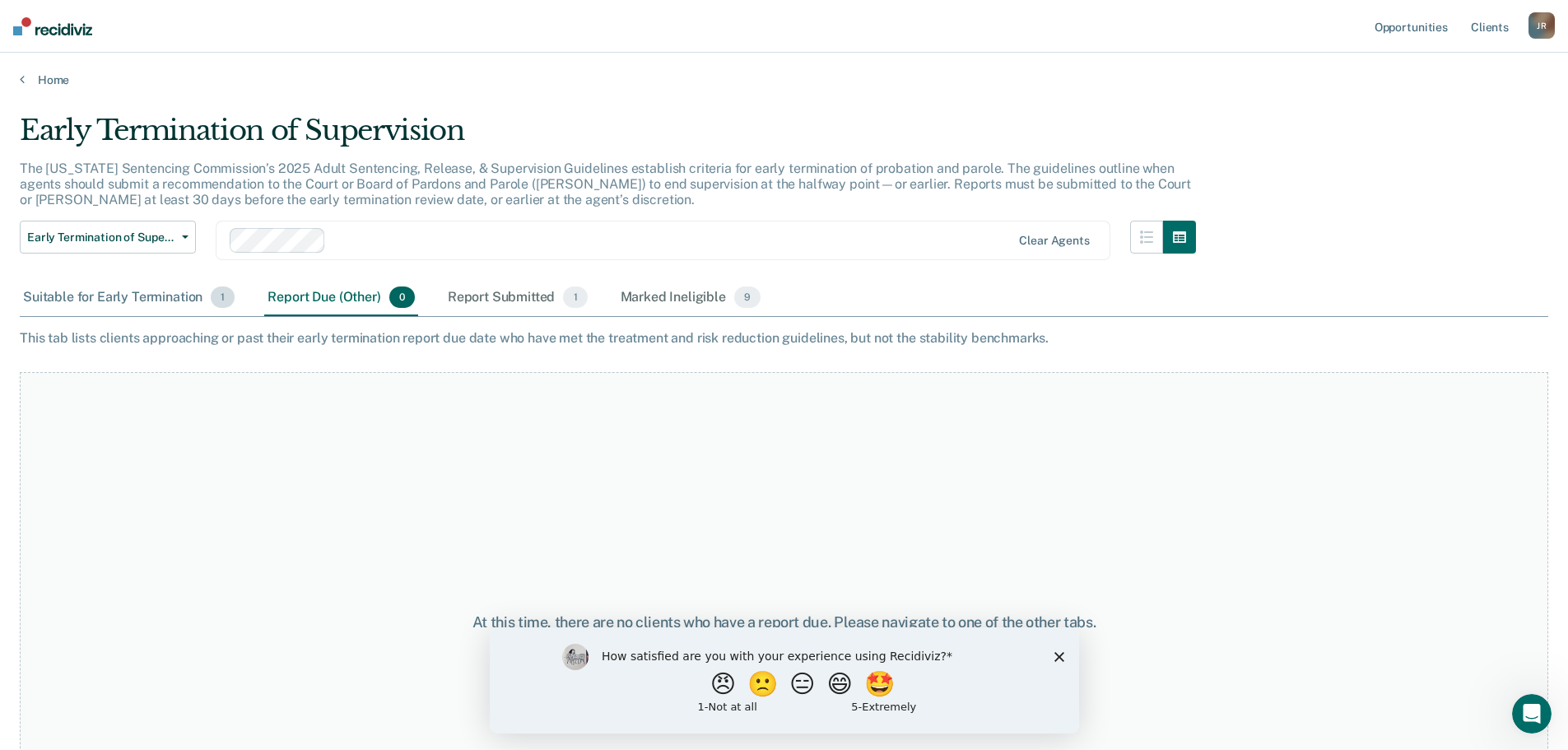
click at [163, 302] on div "Suitable for Early Termination 1" at bounding box center [128, 297] width 219 height 36
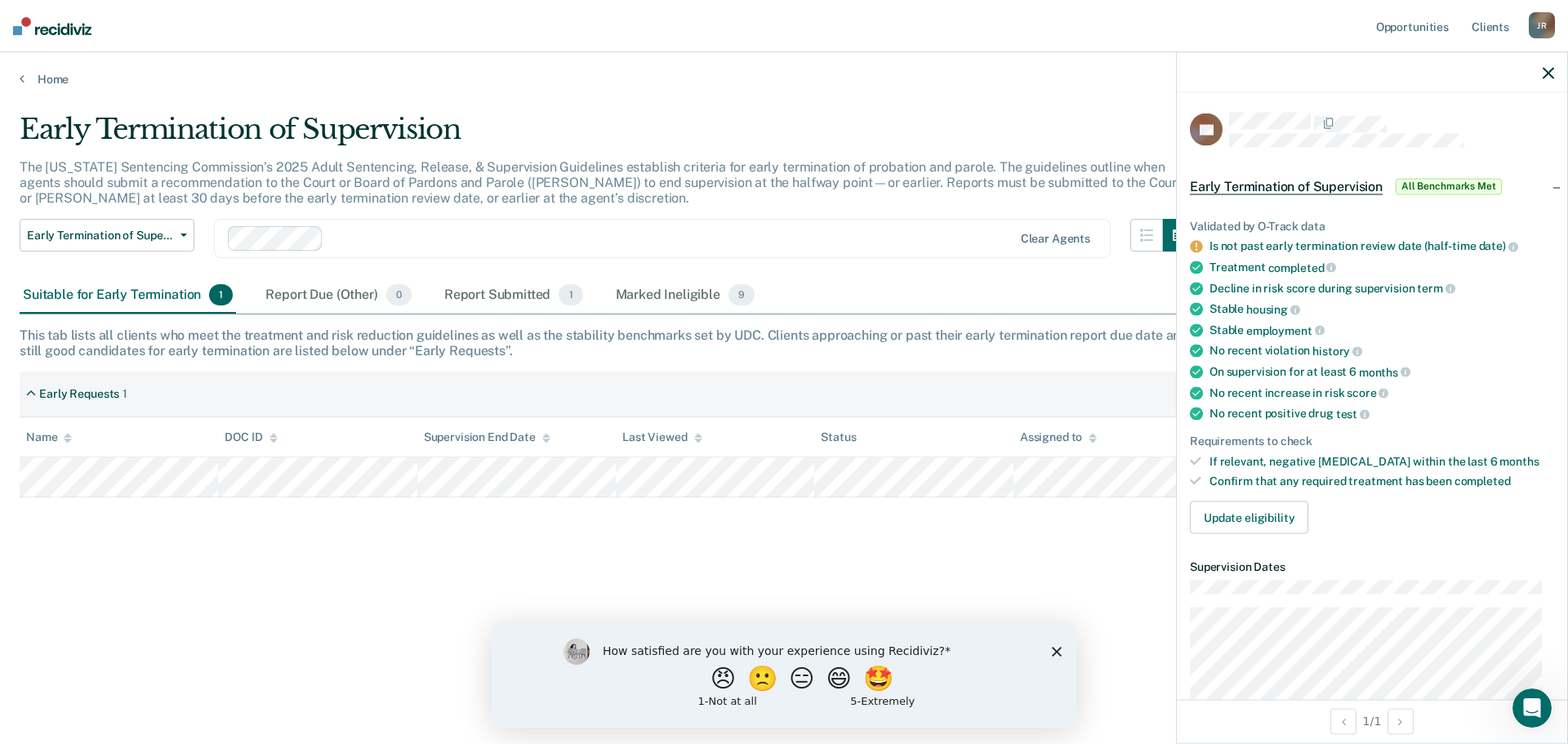
scroll to position [82, 0]
